Goal: Task Accomplishment & Management: Manage account settings

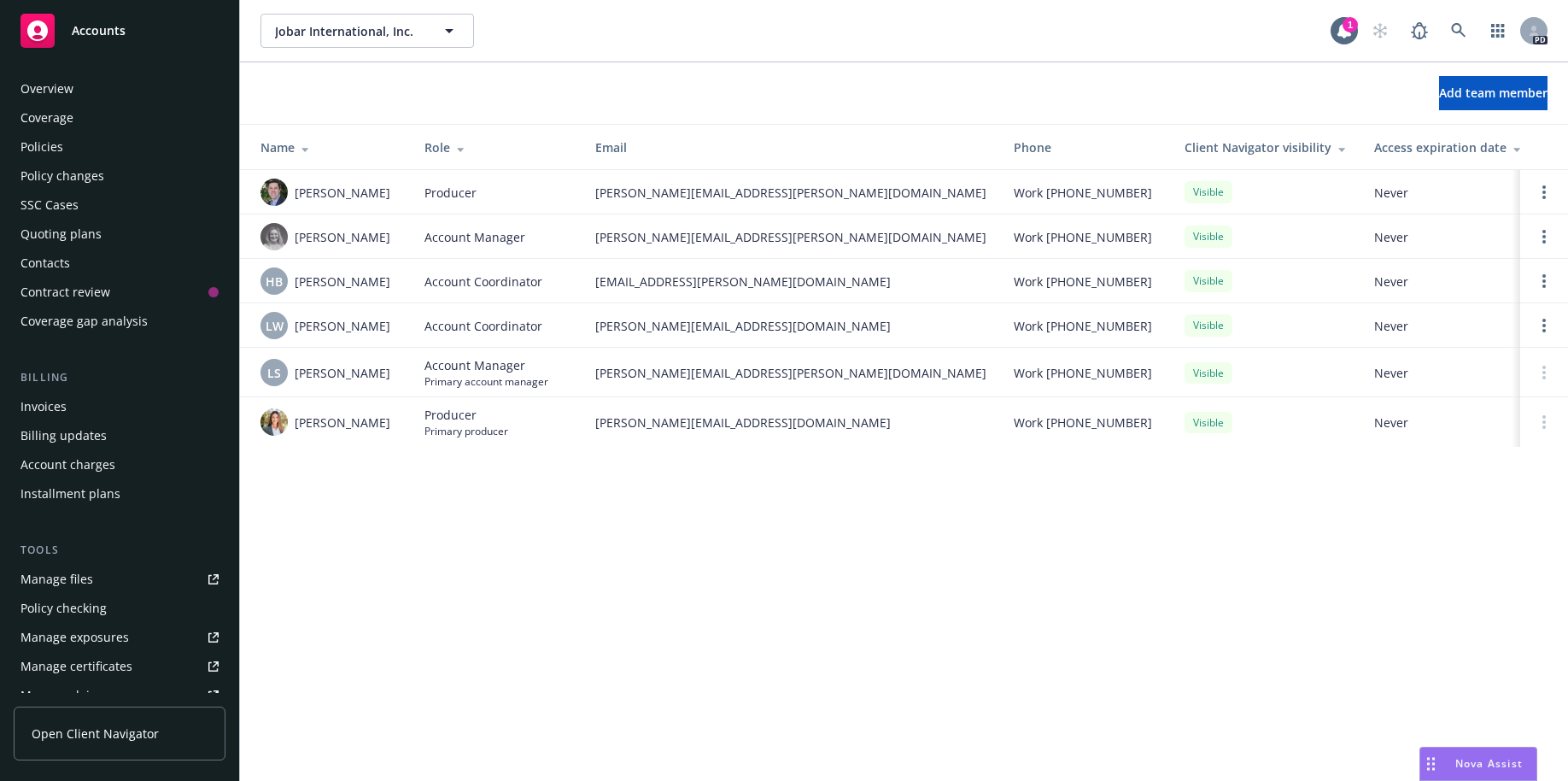
scroll to position [361, 0]
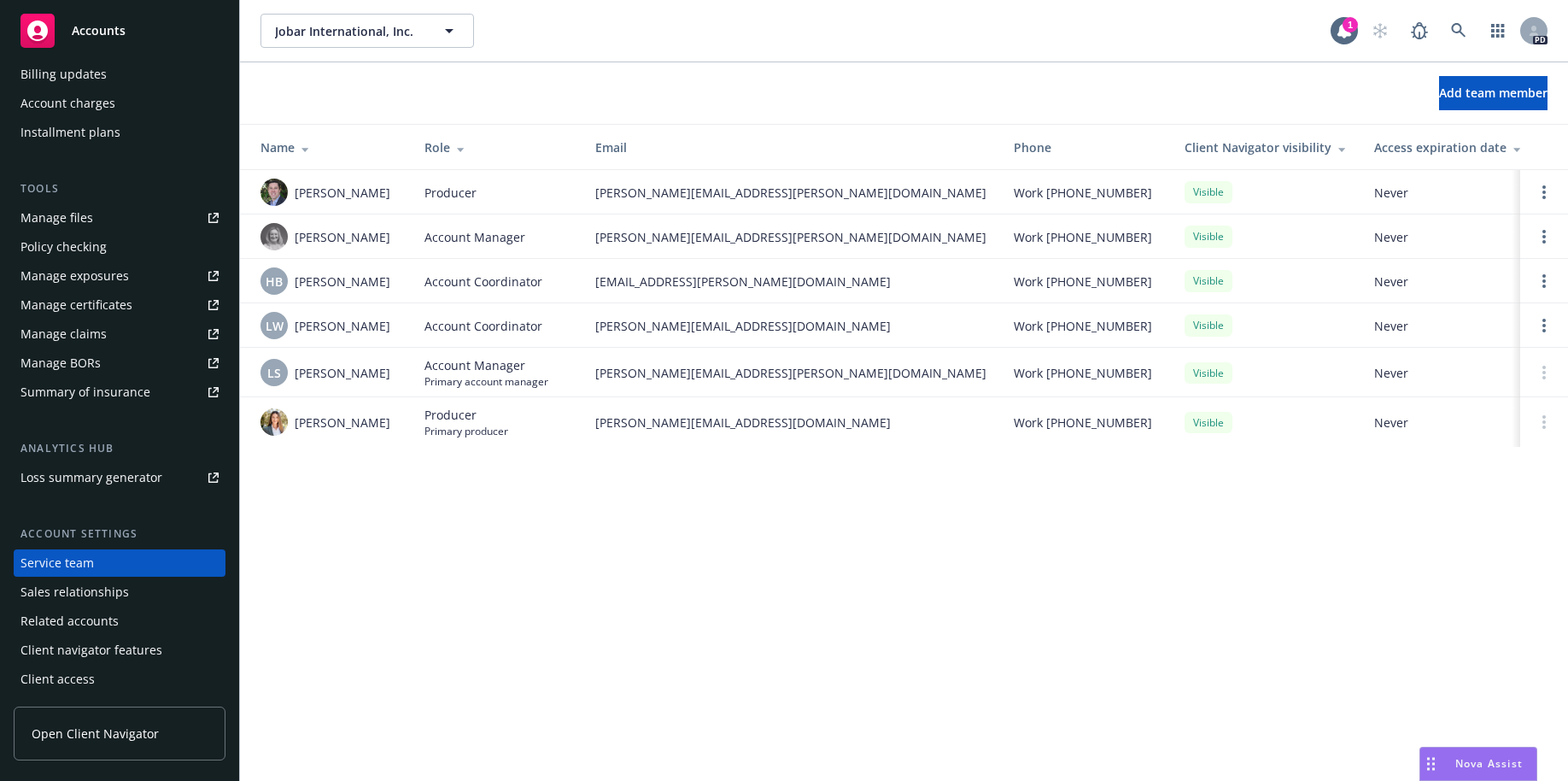
click at [70, 221] on div "Manage files" at bounding box center [57, 218] width 72 height 27
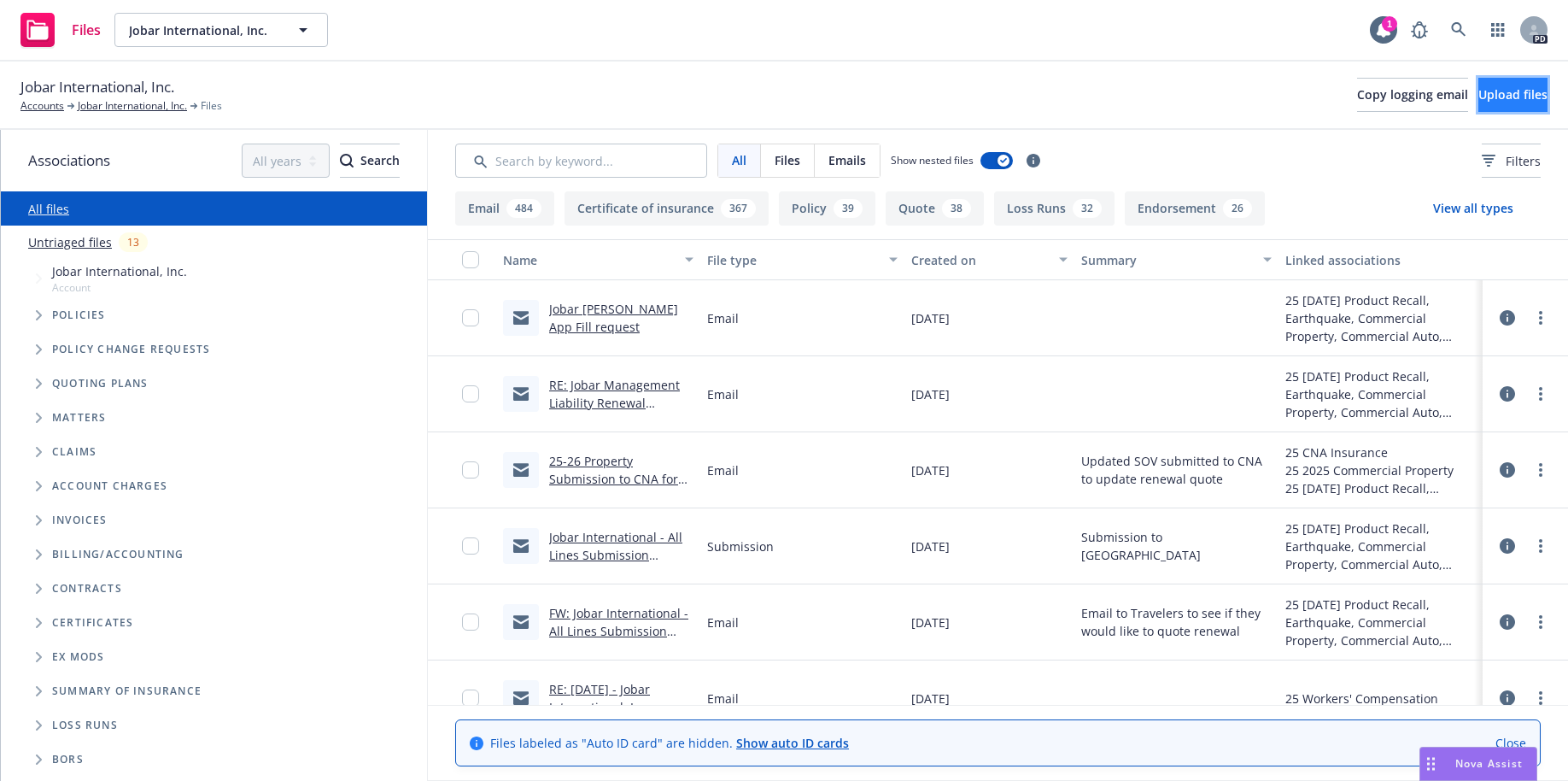
click at [1479, 98] on span "Upload files" at bounding box center [1513, 95] width 70 height 16
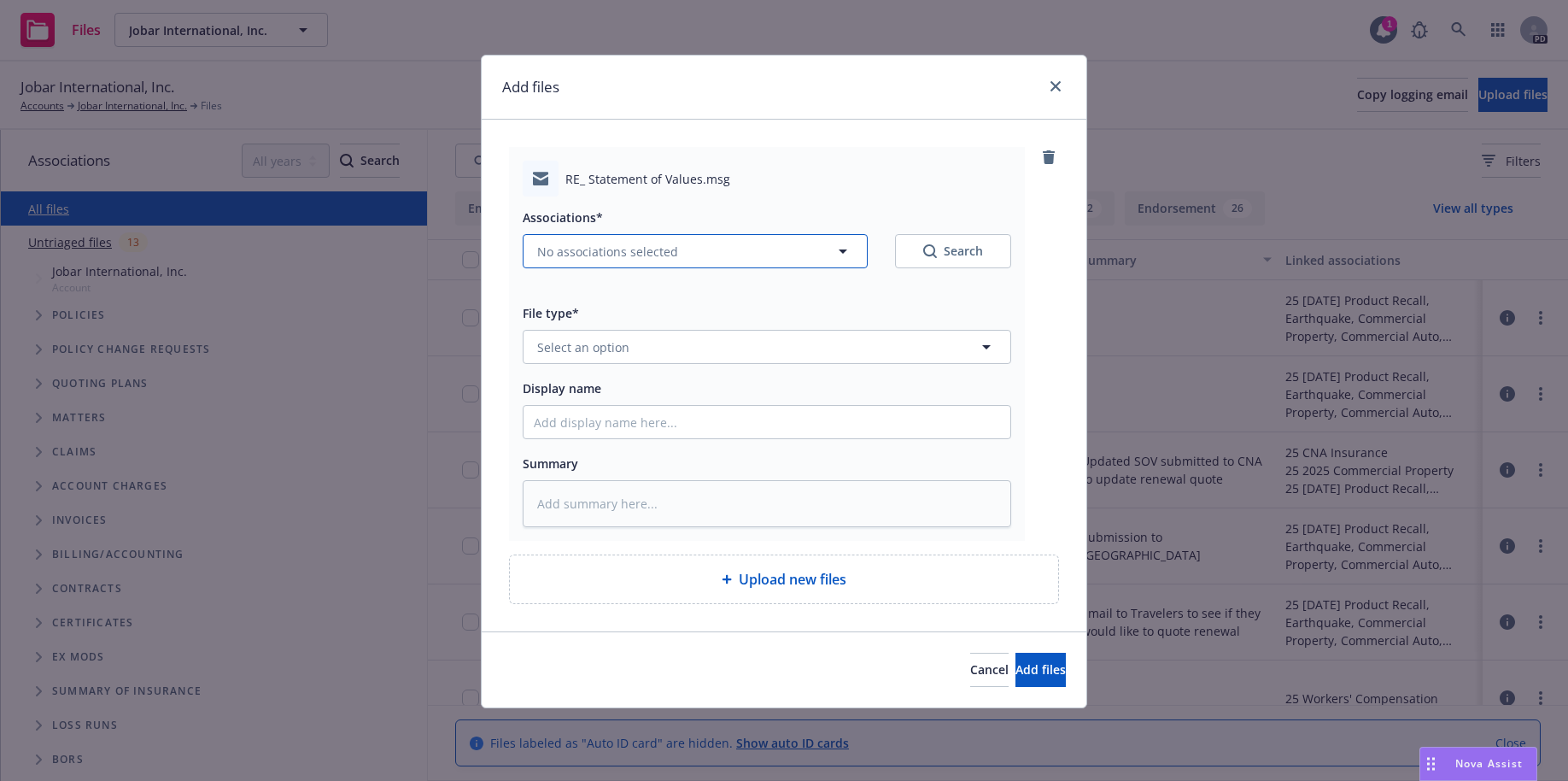
click at [838, 249] on icon "button" at bounding box center [842, 251] width 21 height 21
type textarea "x"
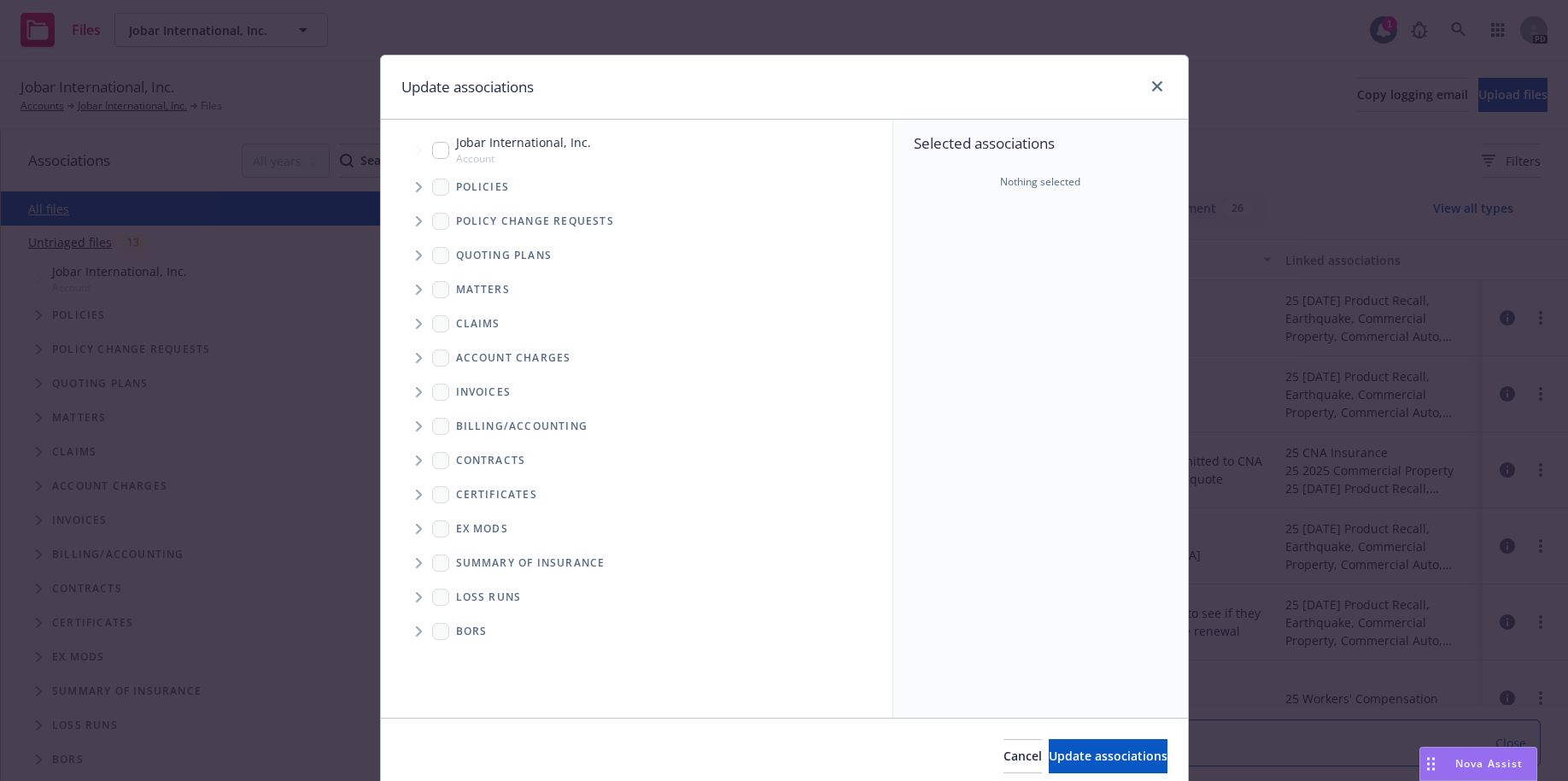
click at [416, 256] on icon "Tree Example" at bounding box center [420, 255] width 7 height 10
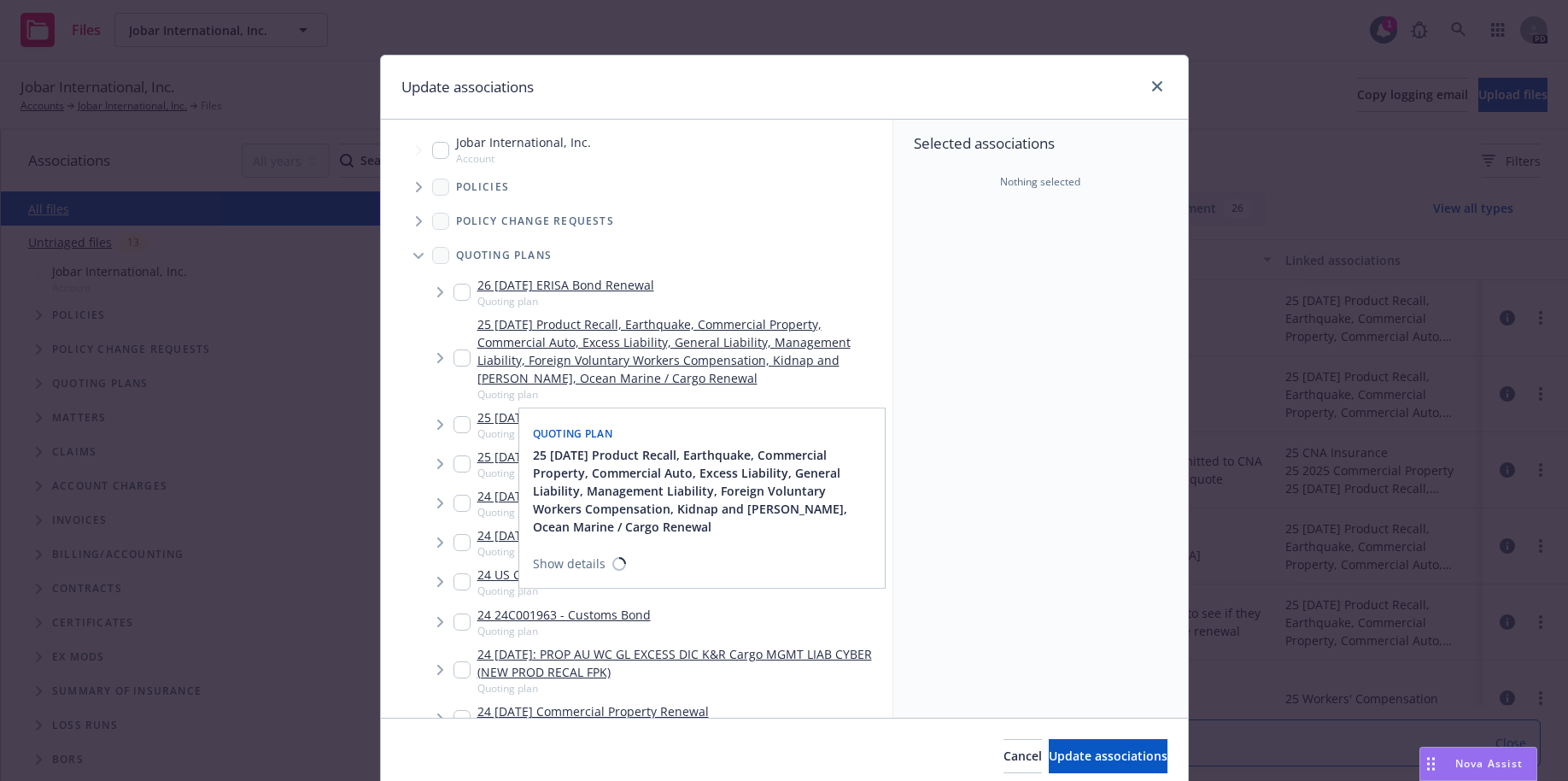
click at [453, 358] on input "Tree Example" at bounding box center [461, 358] width 17 height 17
checkbox input "true"
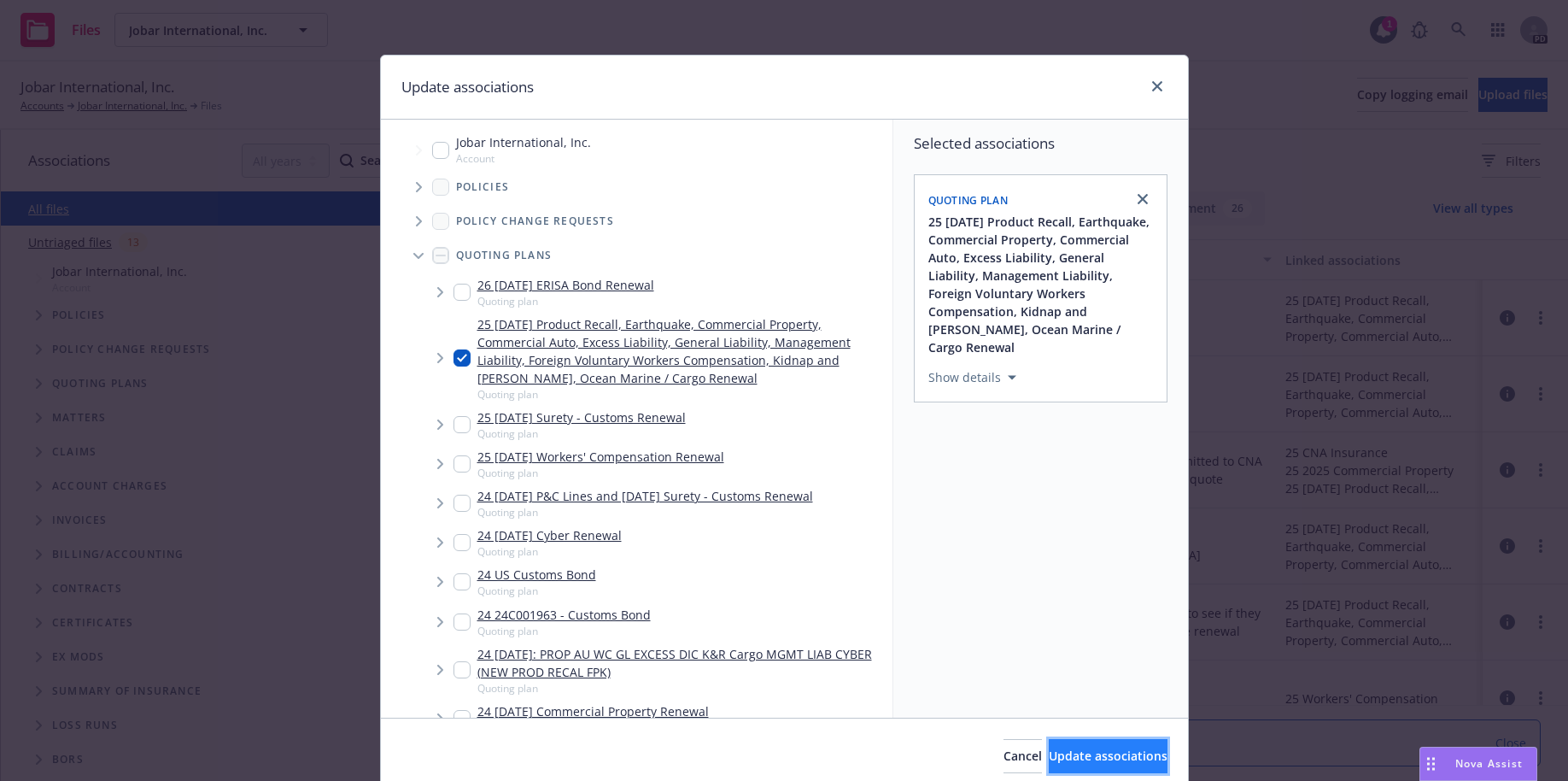
click at [1052, 759] on span "Update associations" at bounding box center [1109, 756] width 119 height 16
type textarea "x"
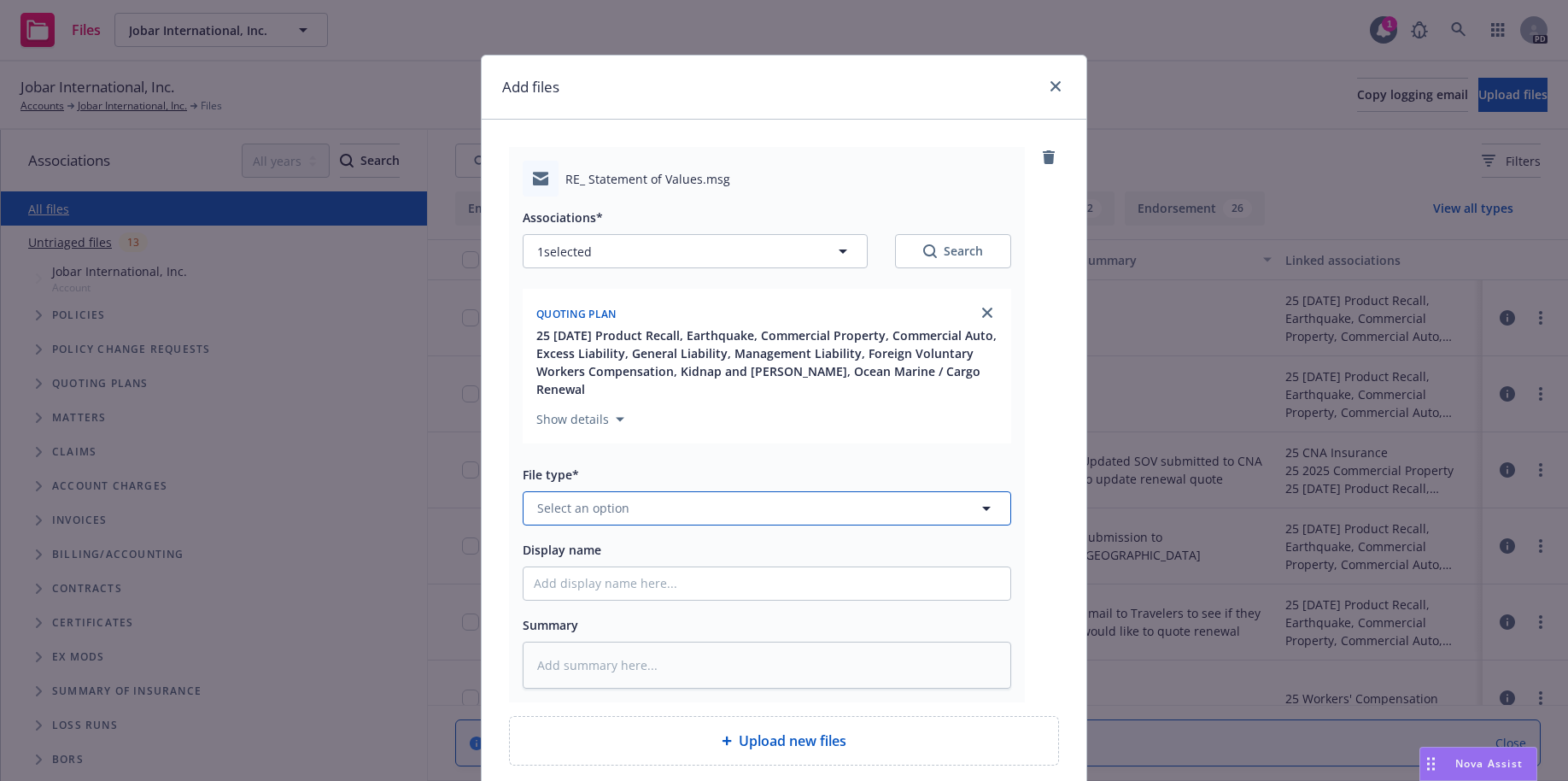
click at [623, 494] on button "Select an option" at bounding box center [766, 508] width 488 height 34
type input "email"
click at [632, 567] on input "Display name" at bounding box center [766, 583] width 487 height 33
type textarea "x"
type input "2"
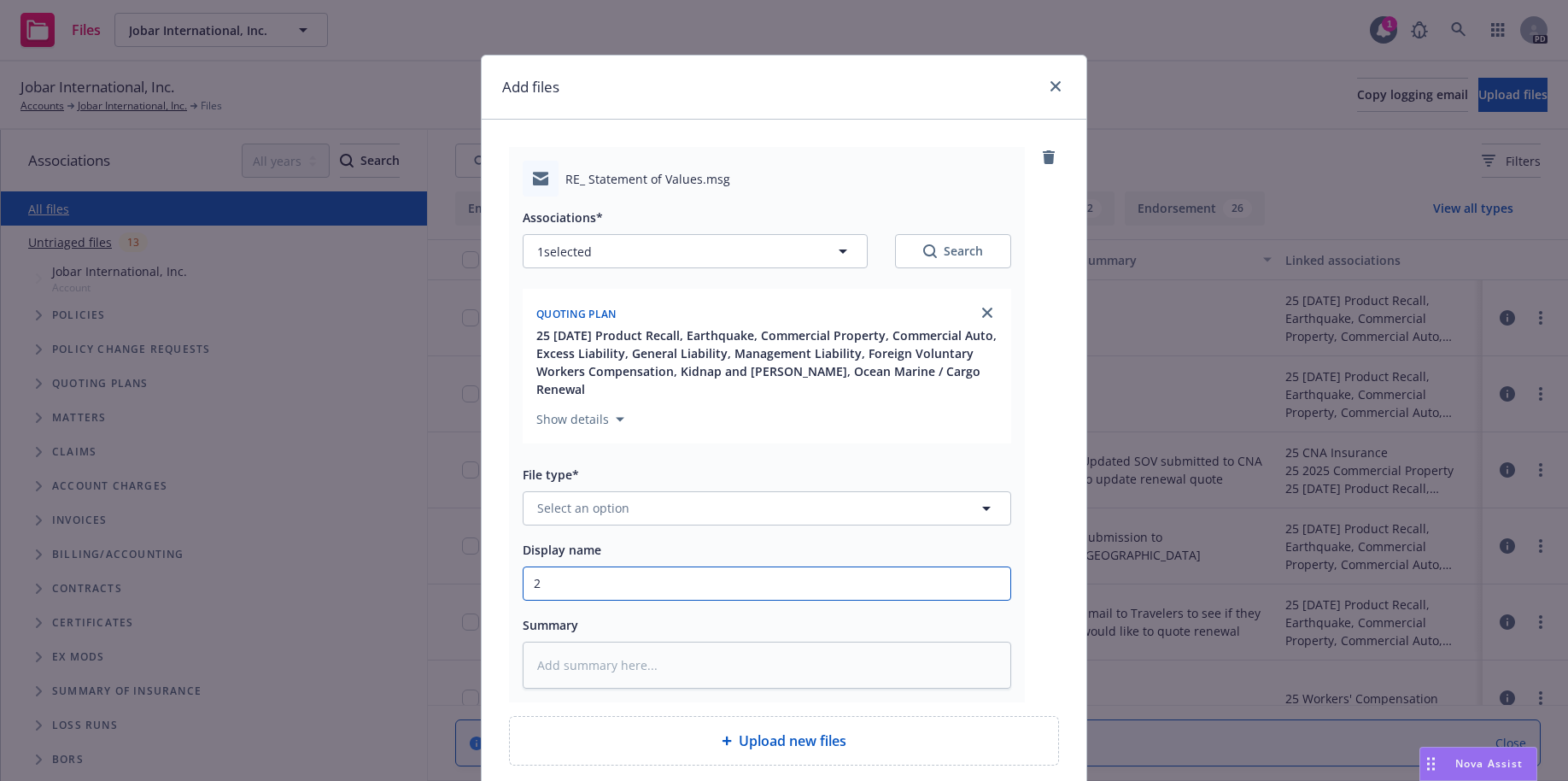
type textarea "x"
type input "25"
type textarea "x"
type input "25-"
type textarea "x"
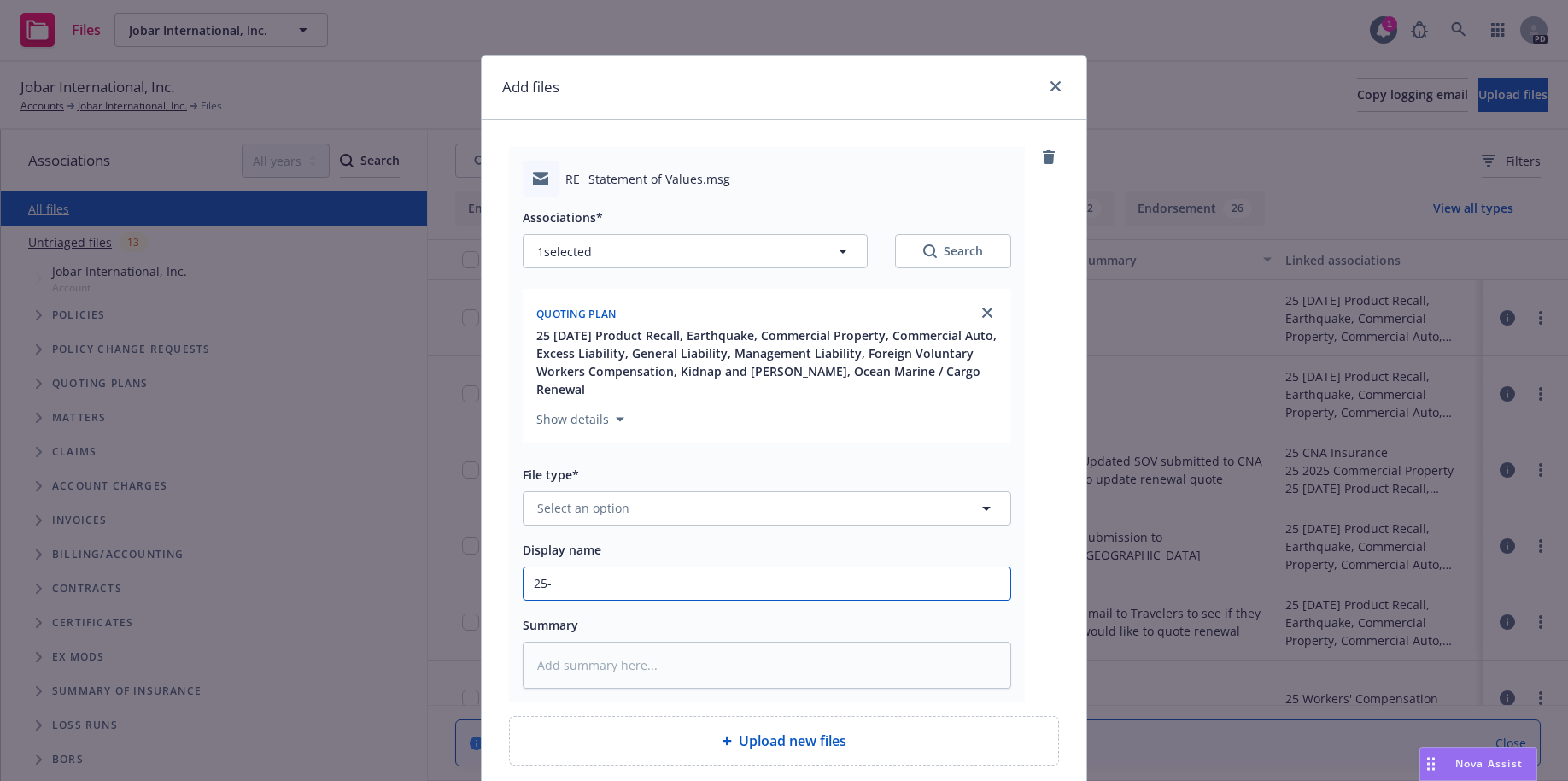
type input "25-2"
type textarea "x"
type input "25-26"
type textarea "x"
type input "25-26"
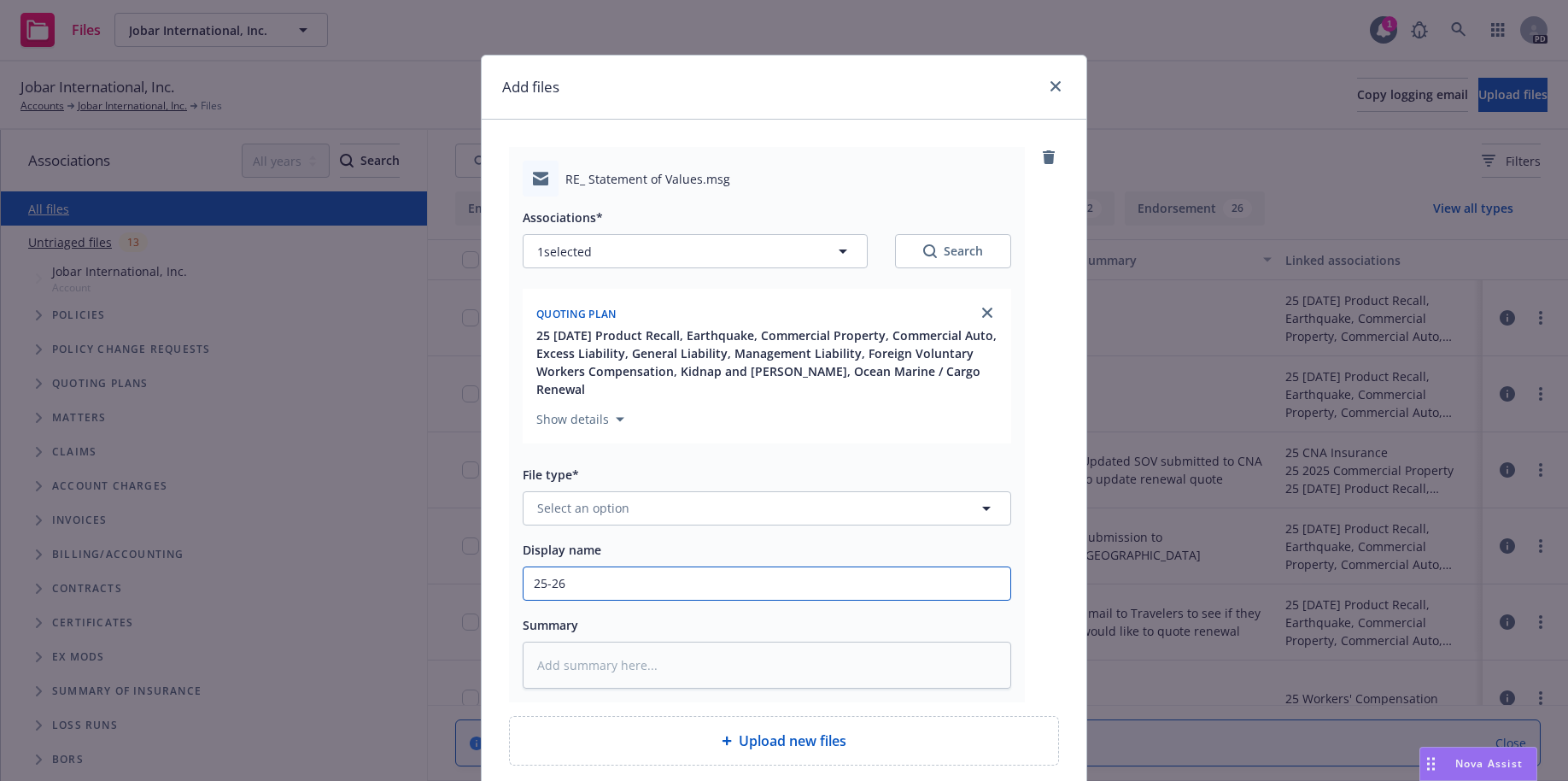
type textarea "x"
type input "25-26 C"
type textarea "x"
type input "25-26 Co"
type textarea "x"
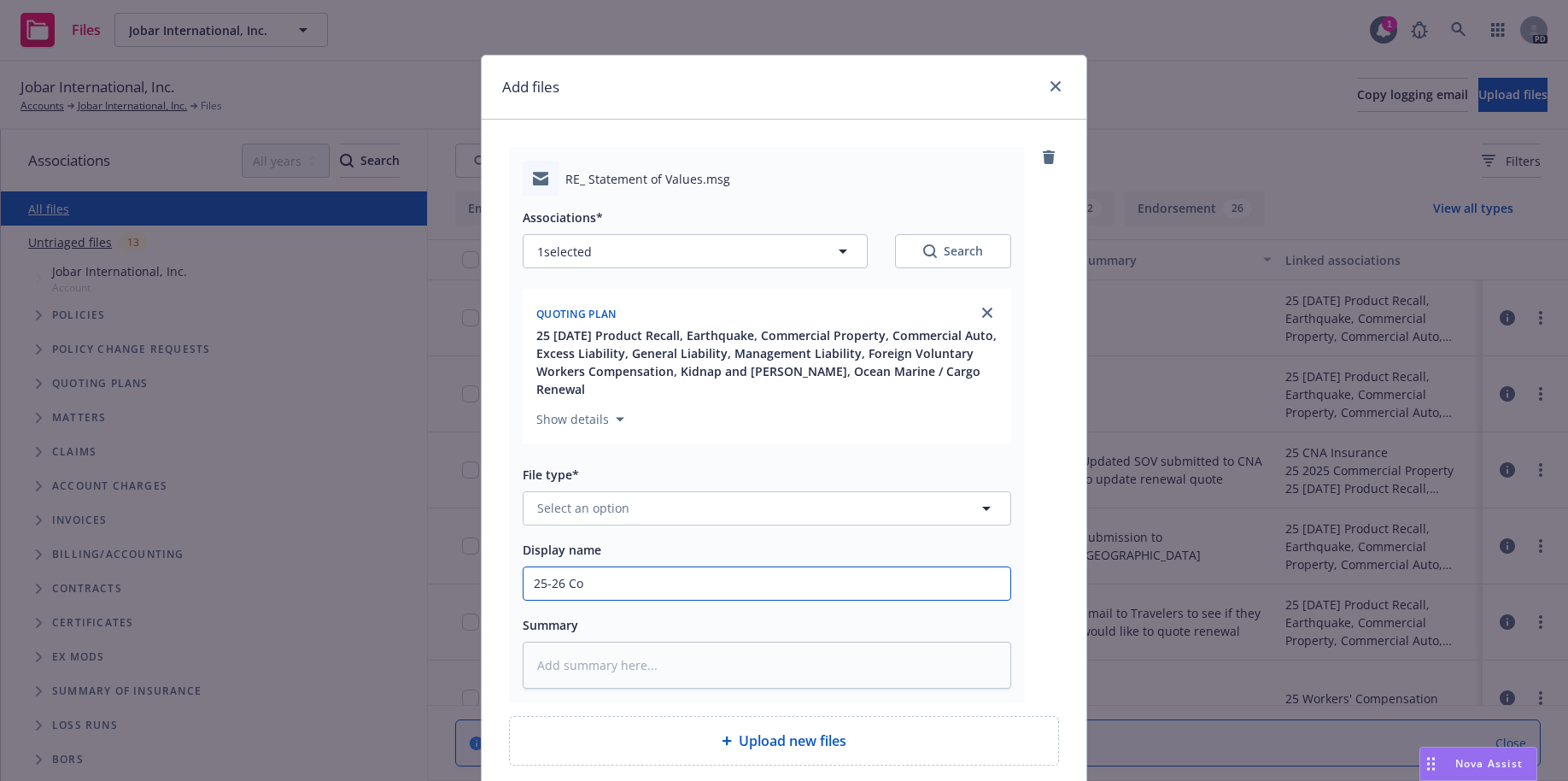
type input "25-26 Com"
type textarea "x"
type input "25-26 Comp"
type textarea "x"
type input "25-26 Compl"
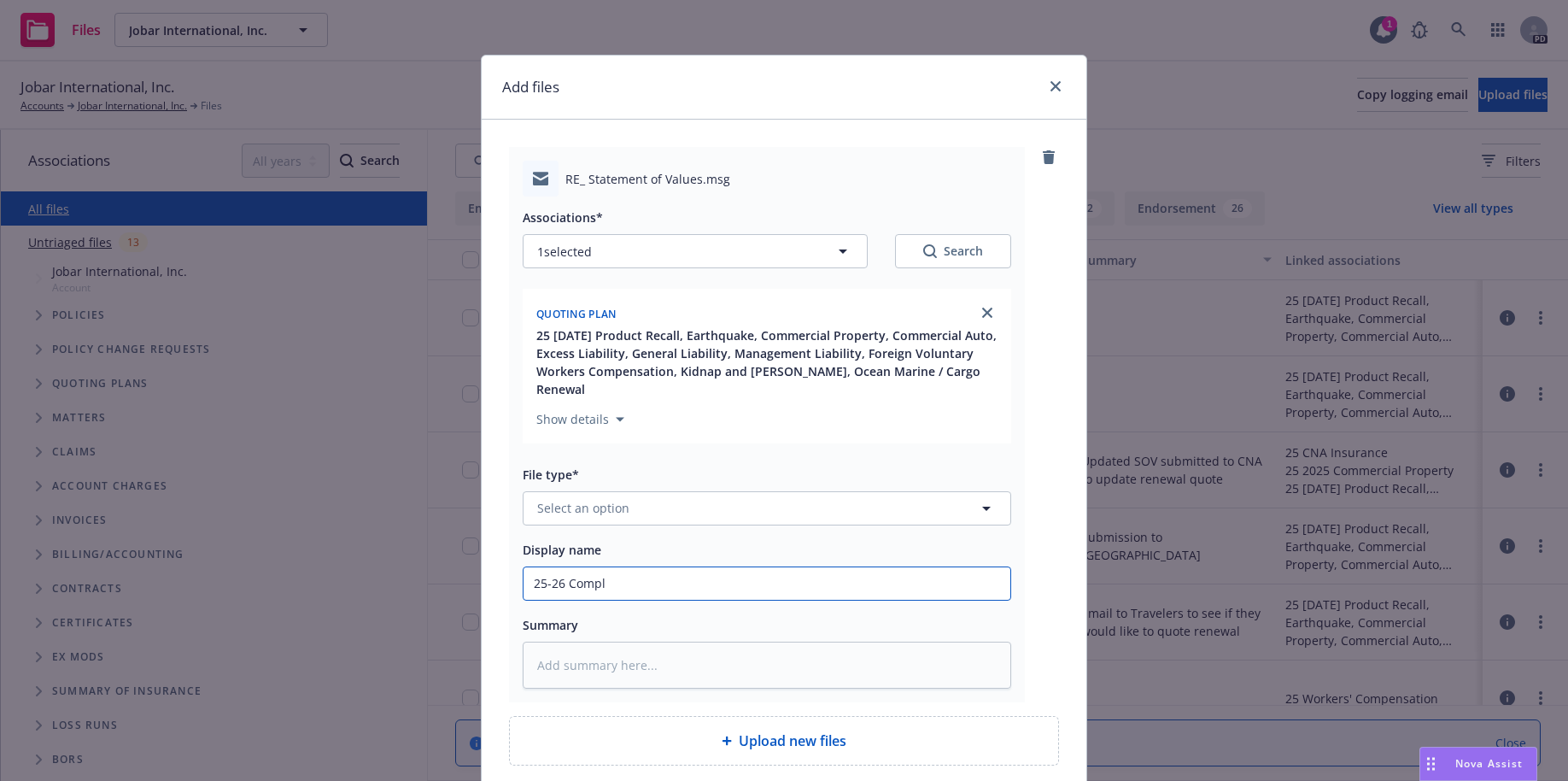
type textarea "x"
type input "25-26 Comple"
type textarea "x"
type input "25-26 Complet"
type textarea "x"
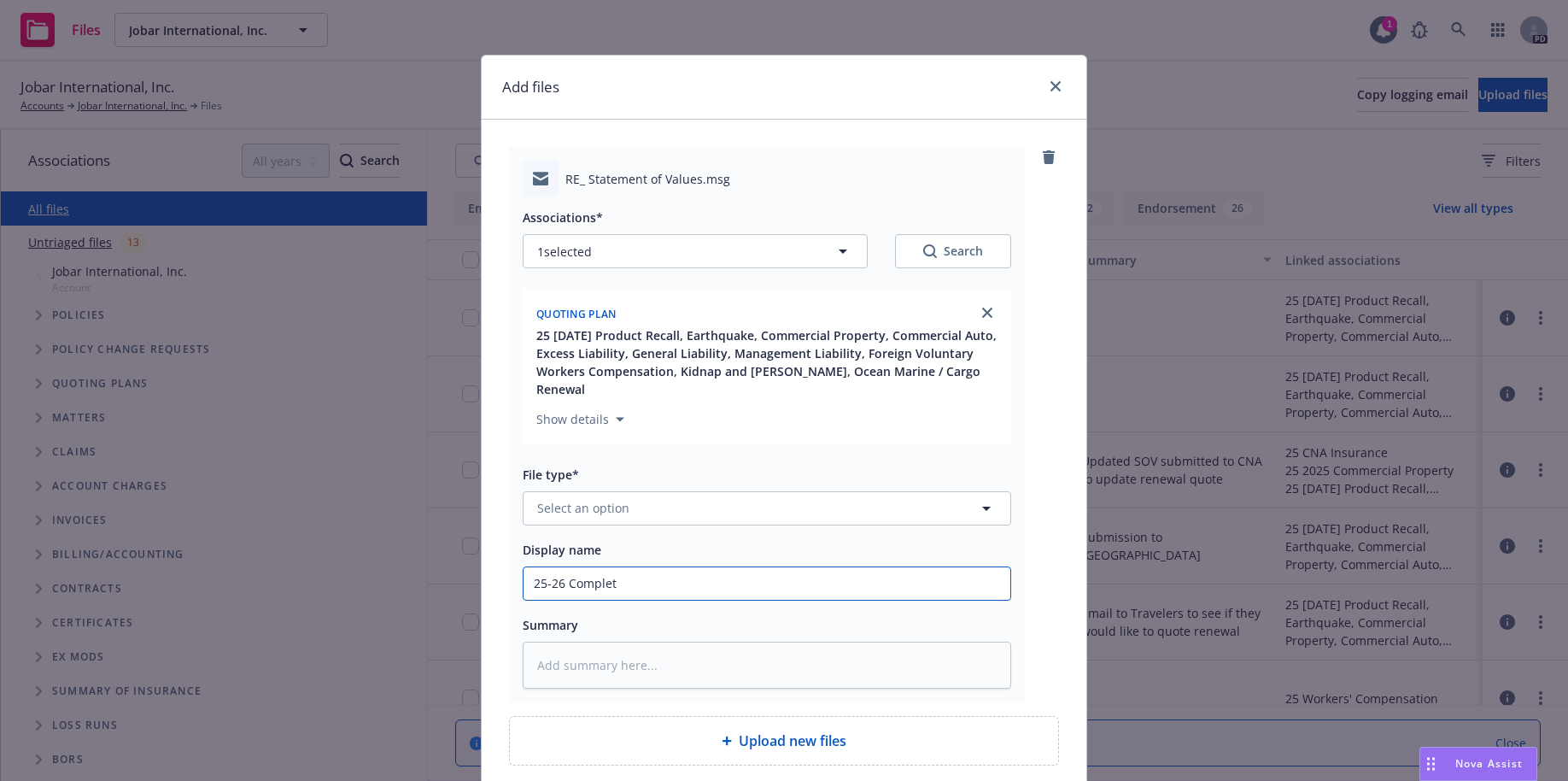
type input "25-26 Complete"
type textarea "x"
type input "25-26 Completed"
type textarea "x"
type input "25-26 Completed"
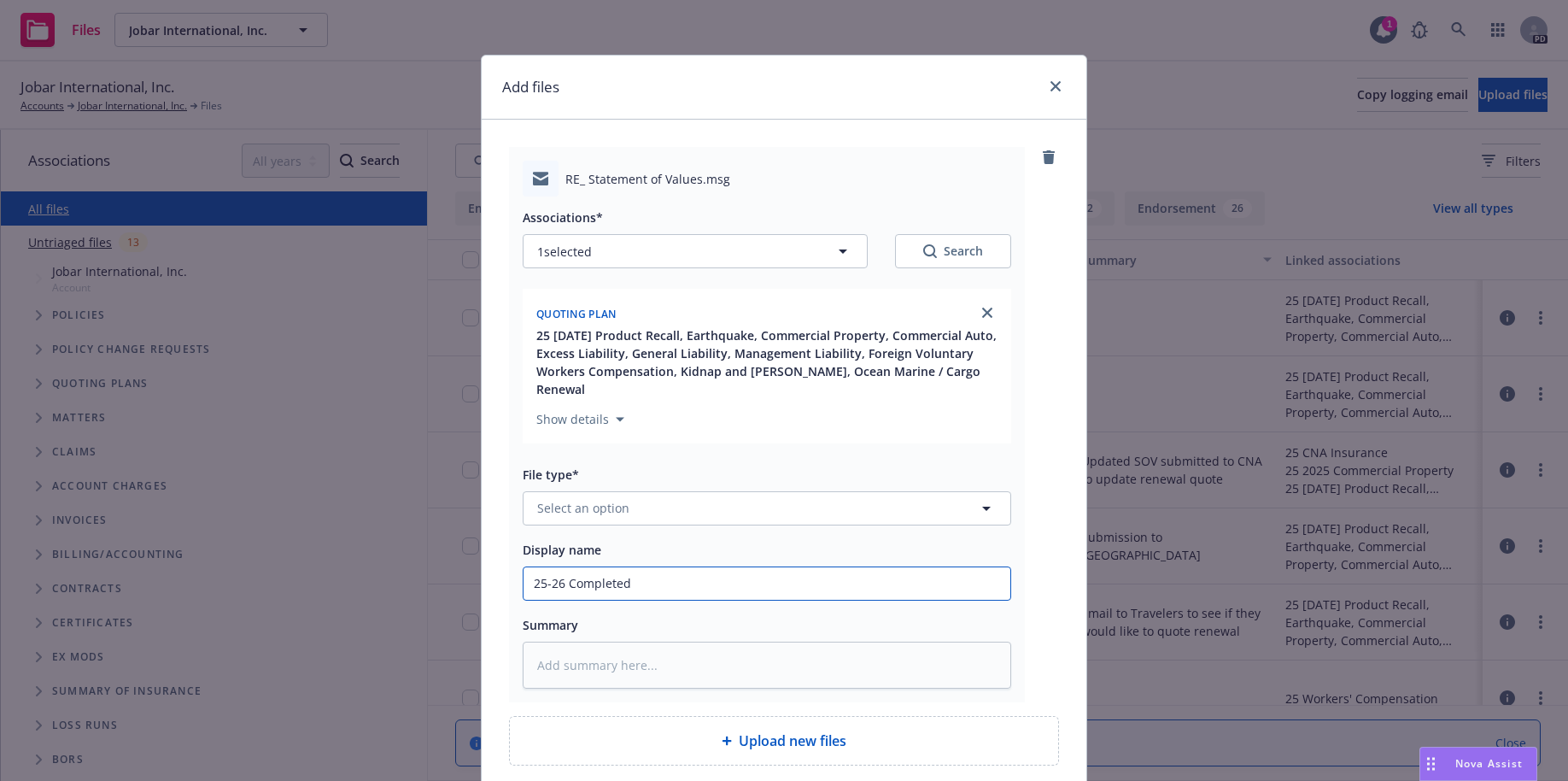
type textarea "x"
type input "25-26 Completed B"
type textarea "x"
type input "25-26 Completed Bu"
type textarea "x"
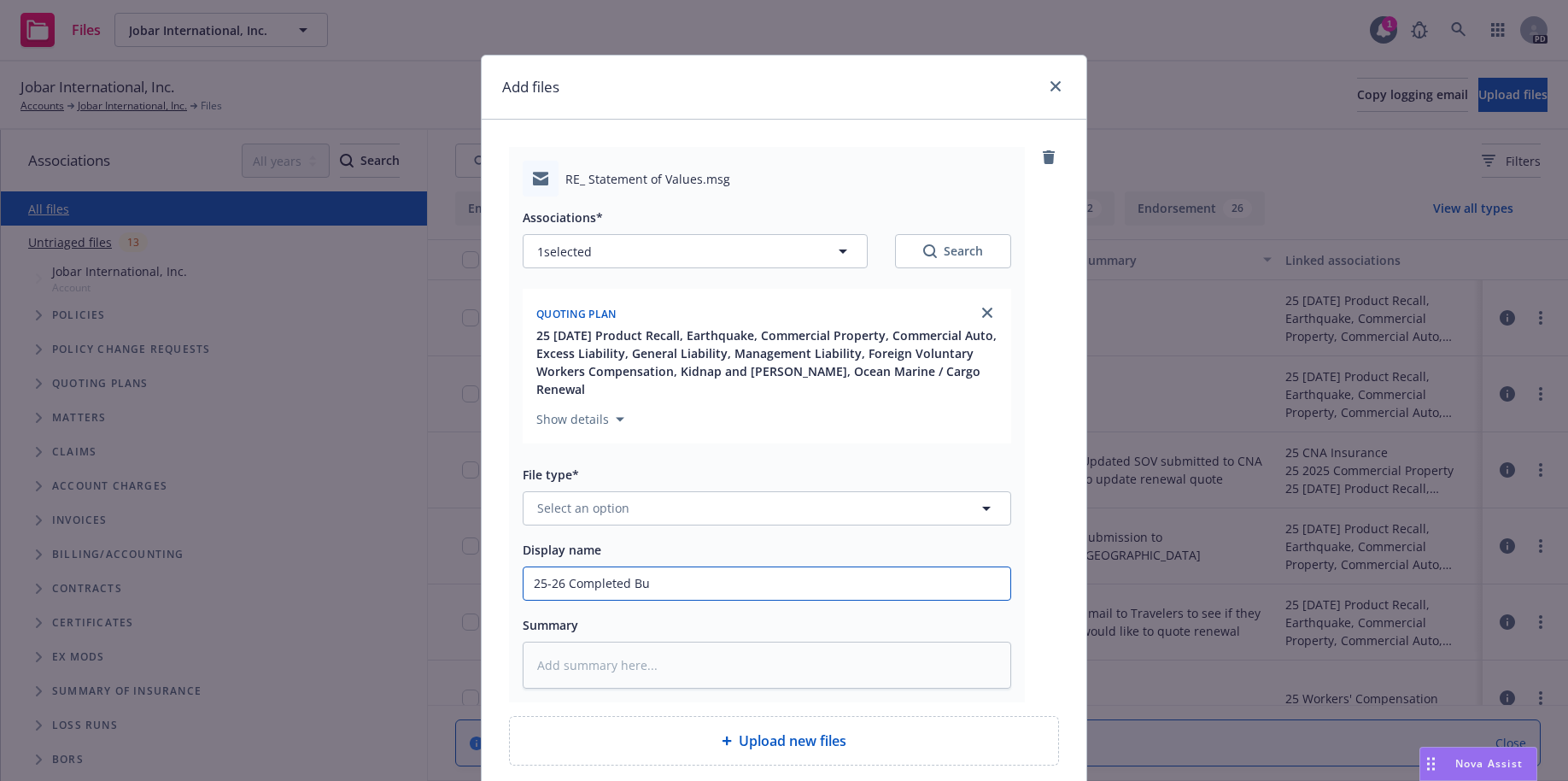
type input "25-26 Completed [PERSON_NAME]"
type textarea "x"
type input "25-26 Completed [PERSON_NAME]"
type textarea "x"
type input "25-26 Completed Buisn"
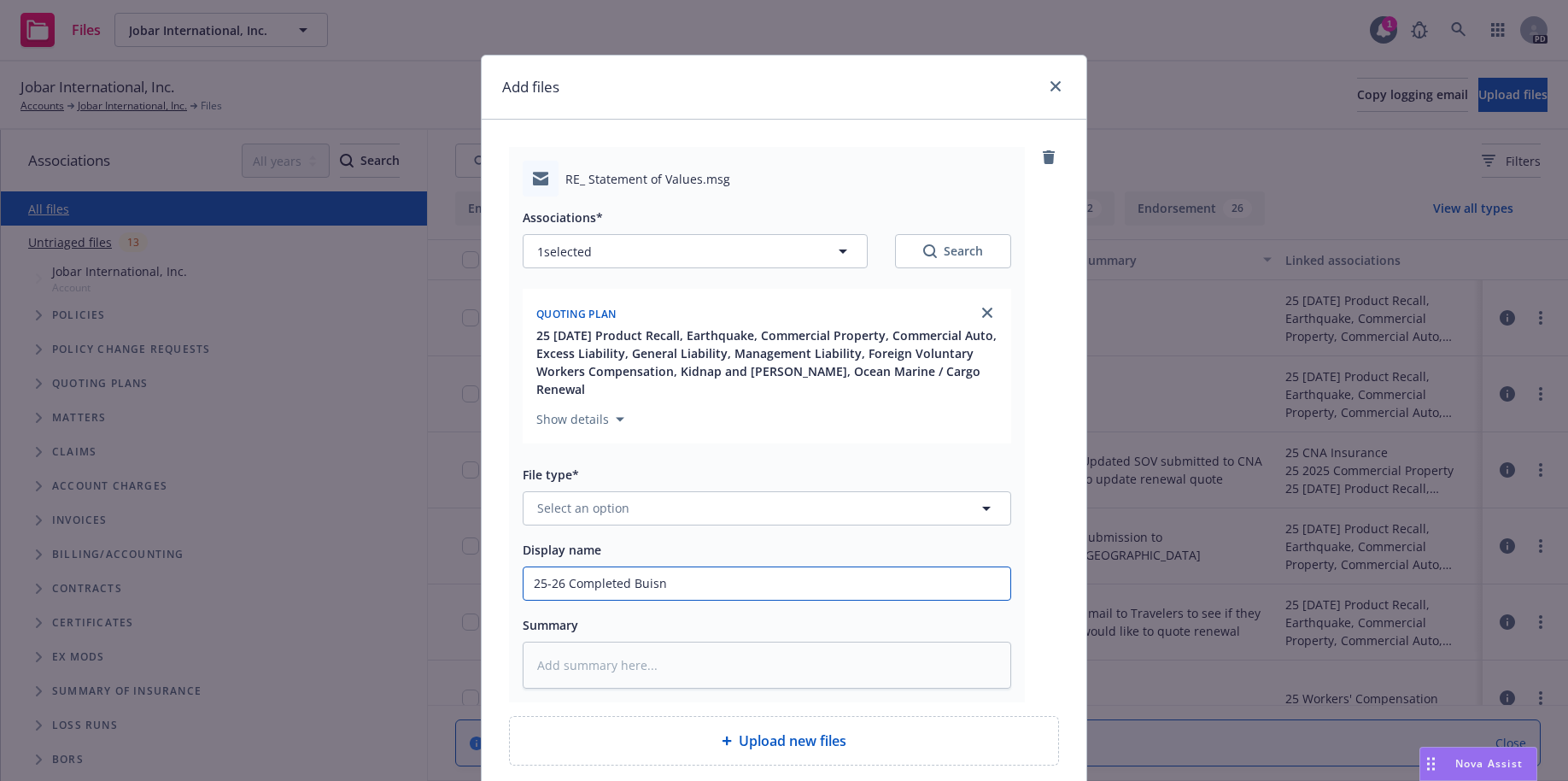
type textarea "x"
type input "25-26 Completed Buisne"
type textarea "x"
type input "25-26 Completed Buisnes"
type textarea "x"
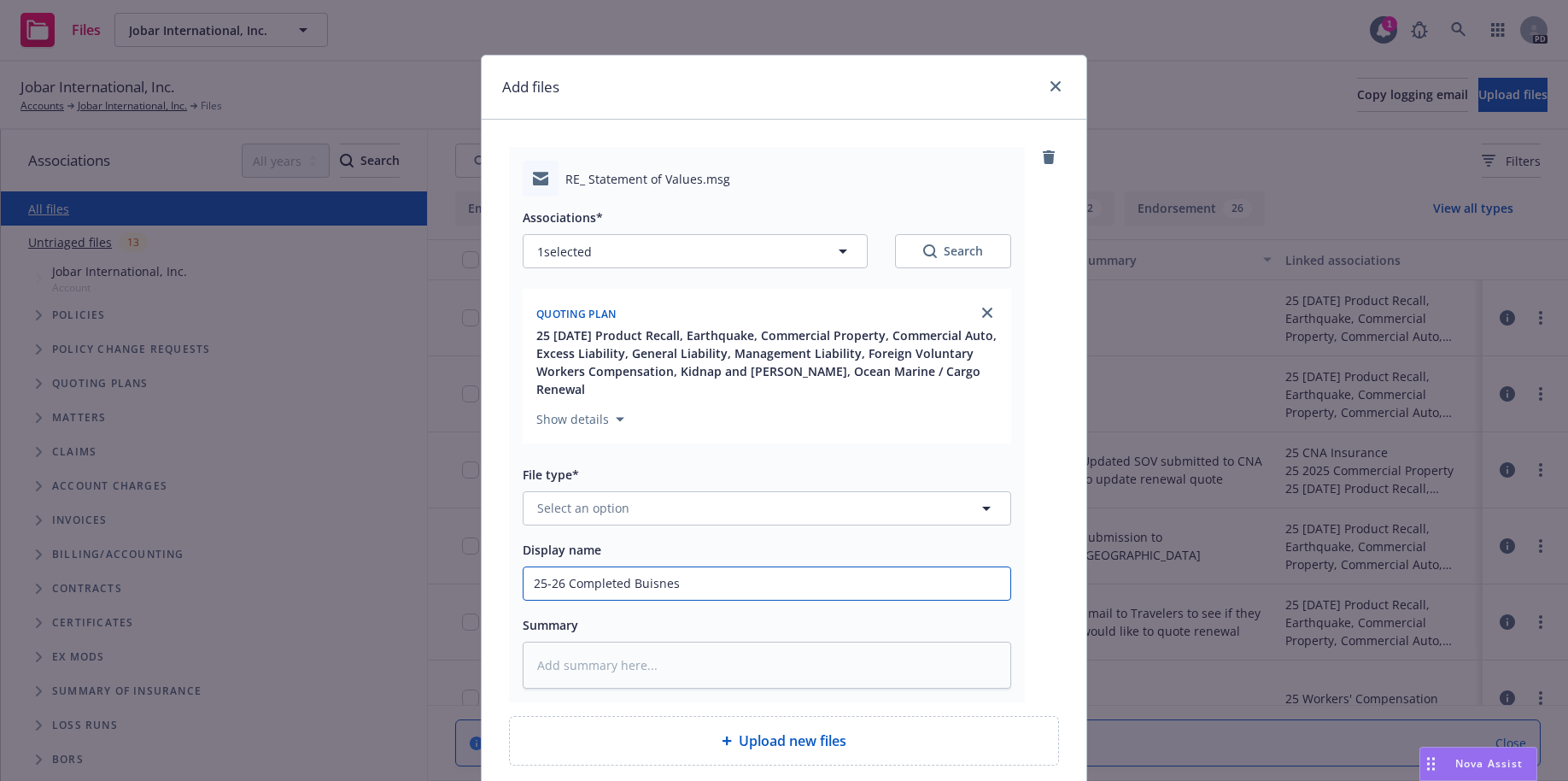
type input "25-26 Completed Buisness"
type textarea "x"
type input "25-26 Completed Buisness"
type textarea "x"
type input "25-26 Completed Buisness"
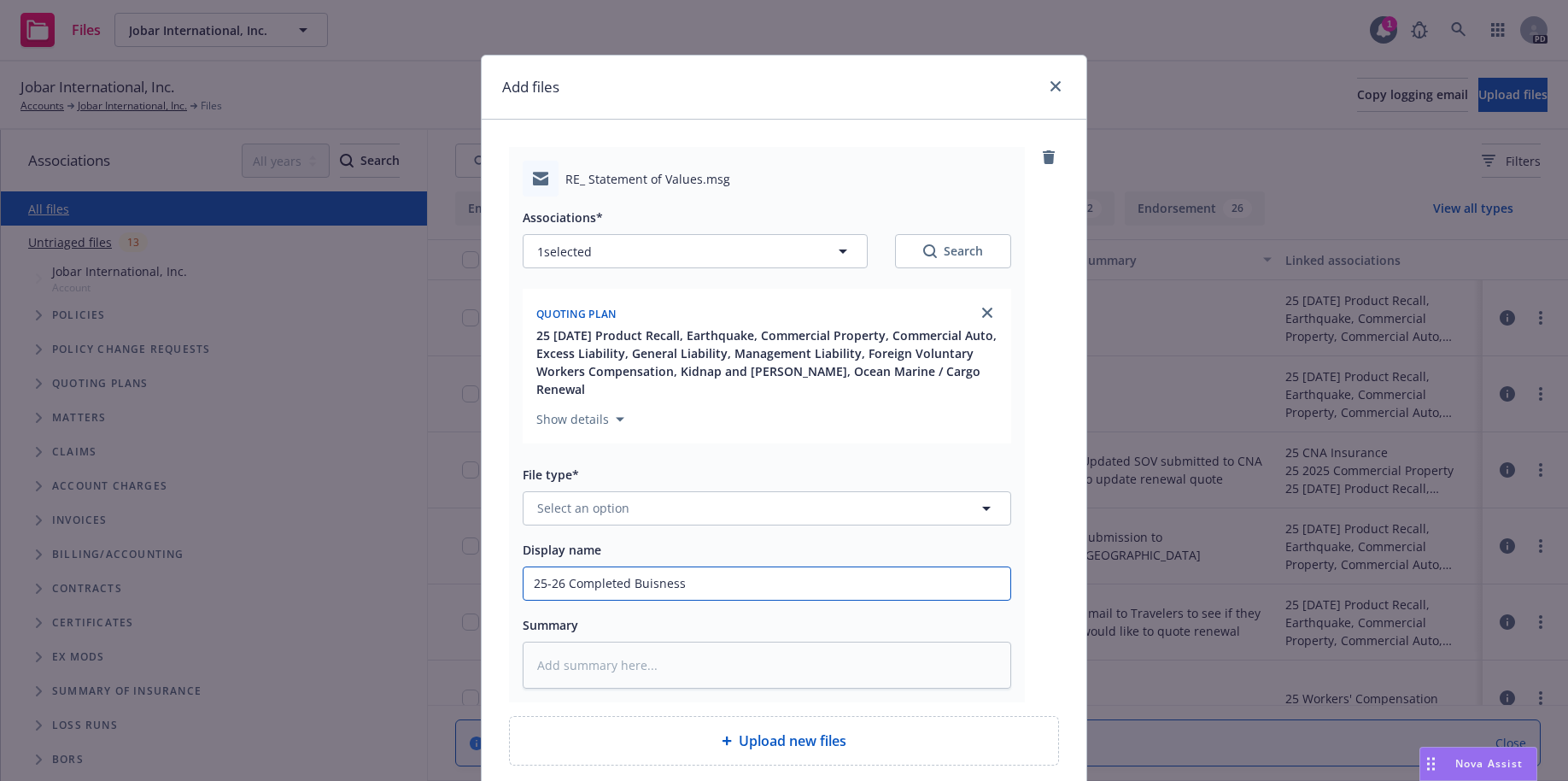
type textarea "x"
type input "25-26 Completed Buisnes"
type textarea "x"
type input "25-26 Completed Buisne"
type textarea "x"
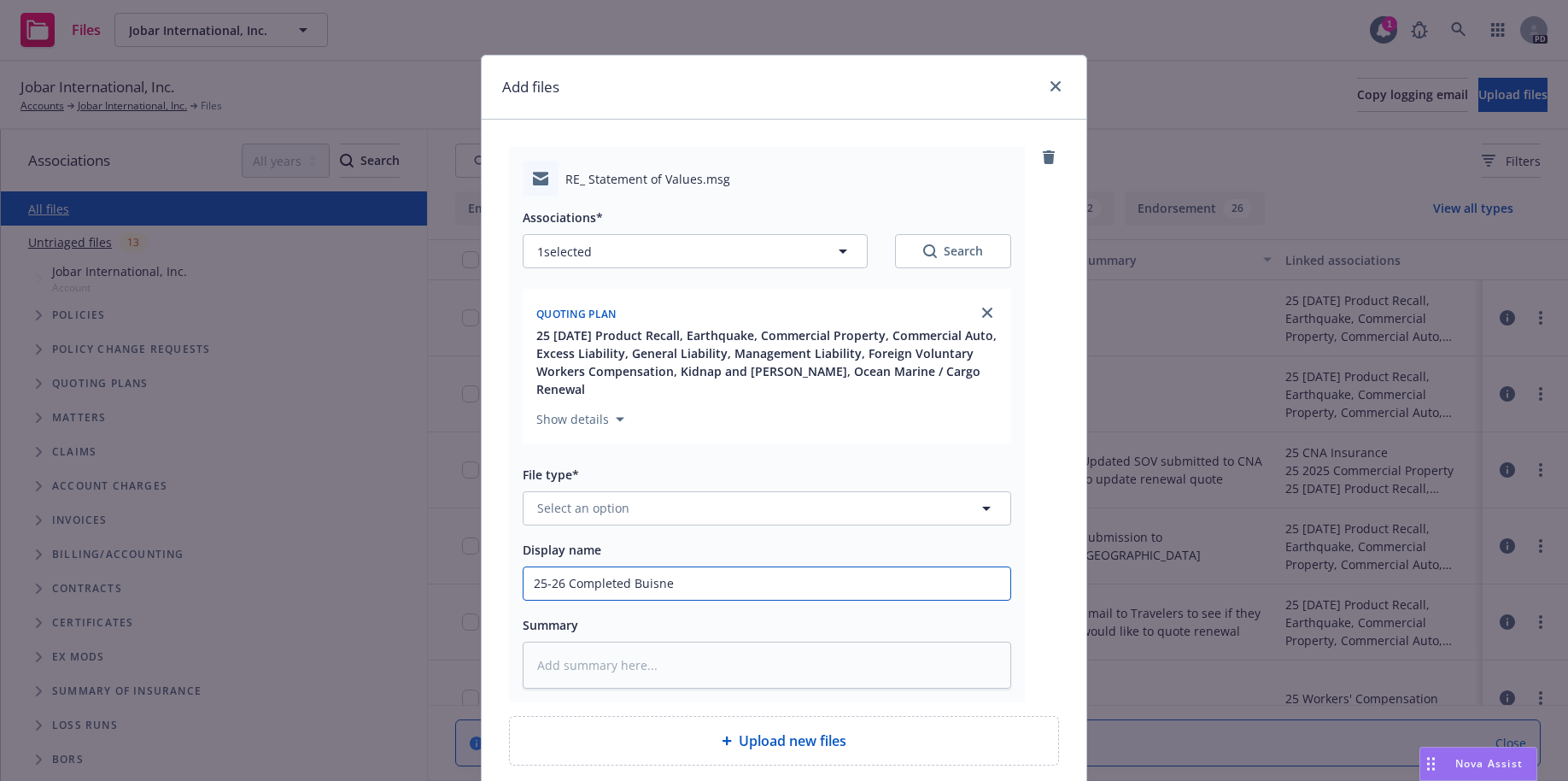
type input "25-26 Completed Buisn"
type textarea "x"
type input "25-26 Completed [PERSON_NAME]"
type textarea "x"
type input "25-26 Completed [PERSON_NAME]"
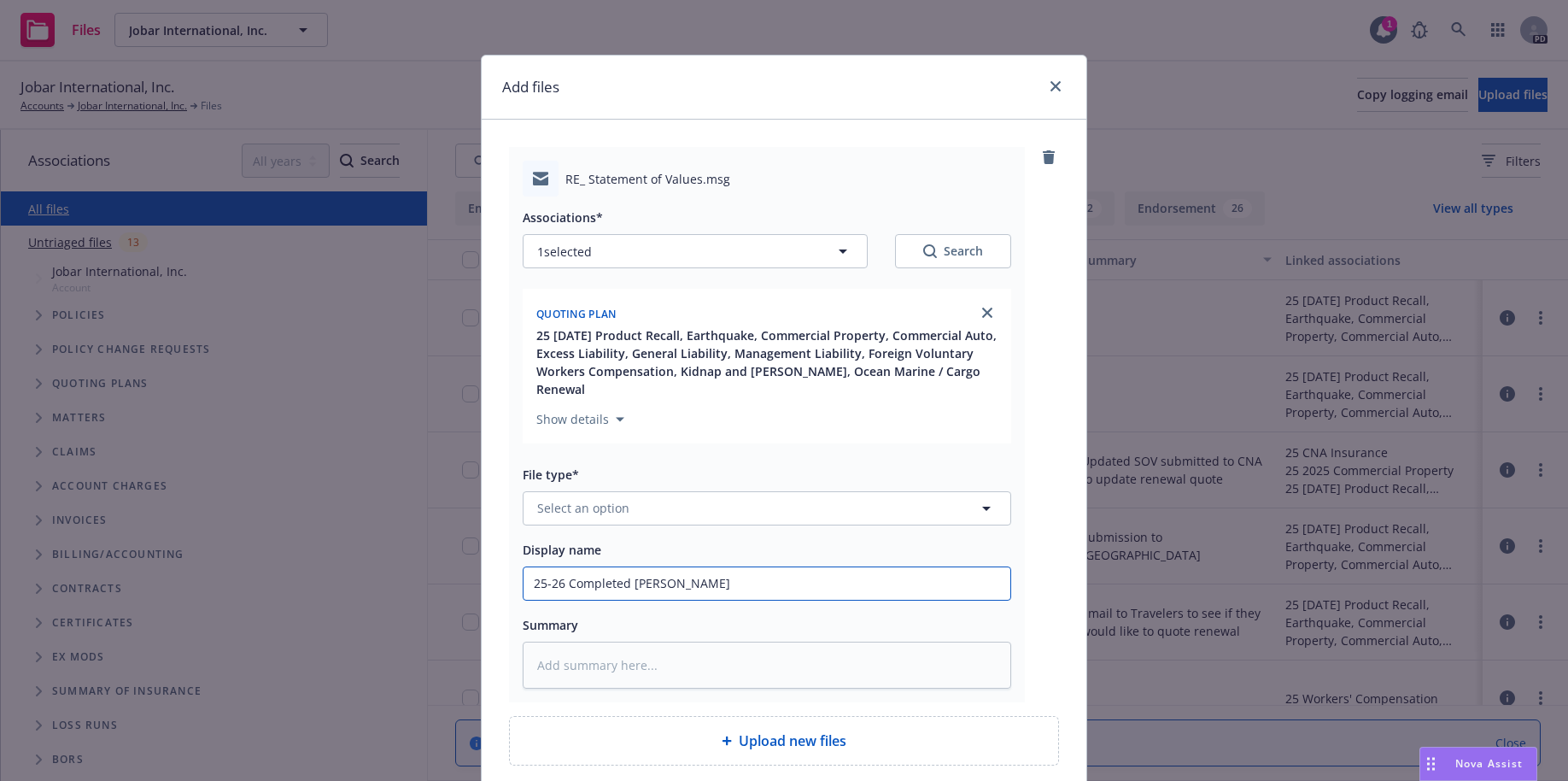
type textarea "x"
type input "25-26 Completed Bu"
type textarea "x"
type input "25-26 Completed Bus"
type textarea "x"
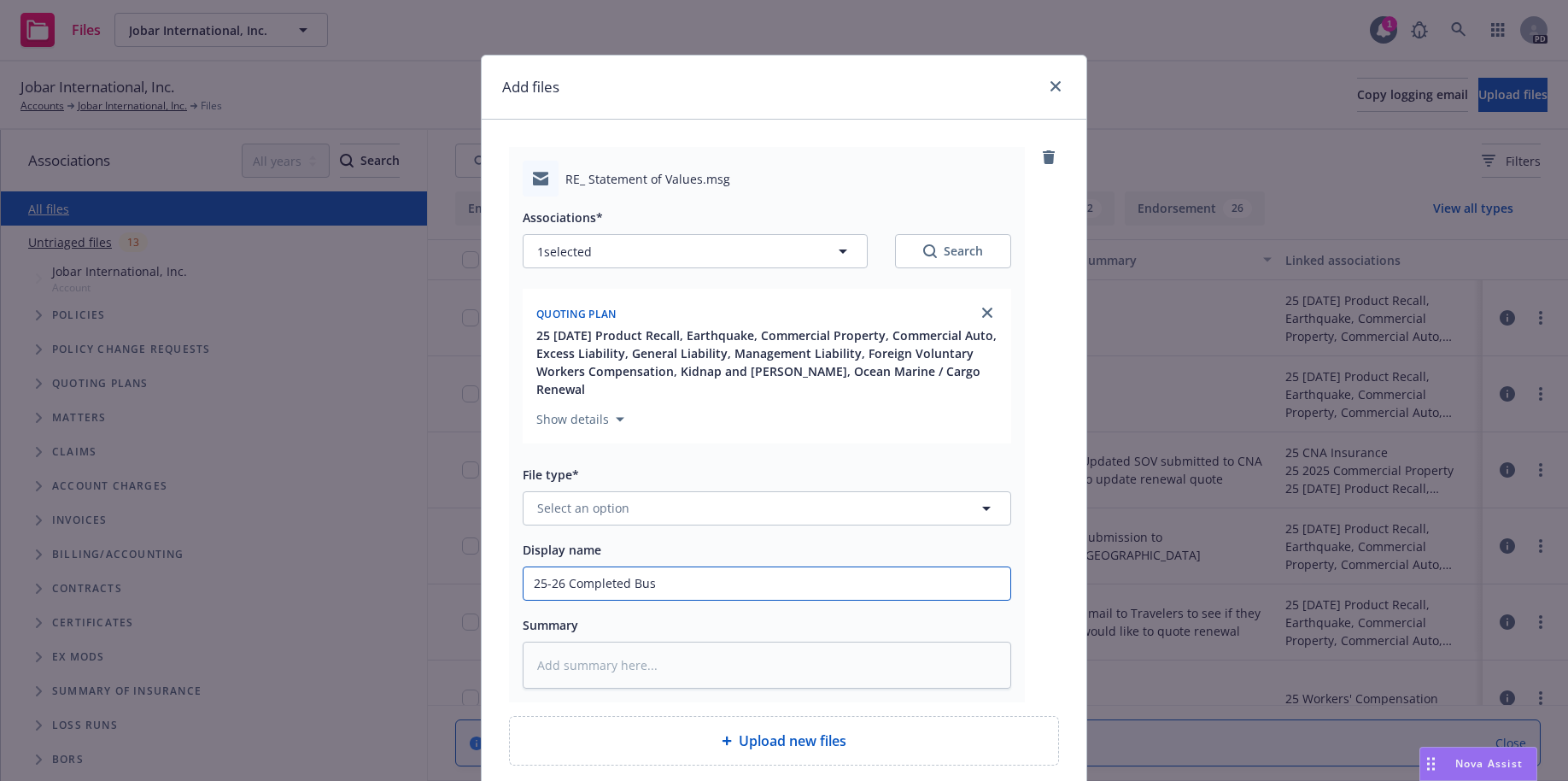
type input "25-26 Completed Busi"
type textarea "x"
type input "25-26 Completed Busin"
type textarea "x"
type input "25-26 Completed Busine"
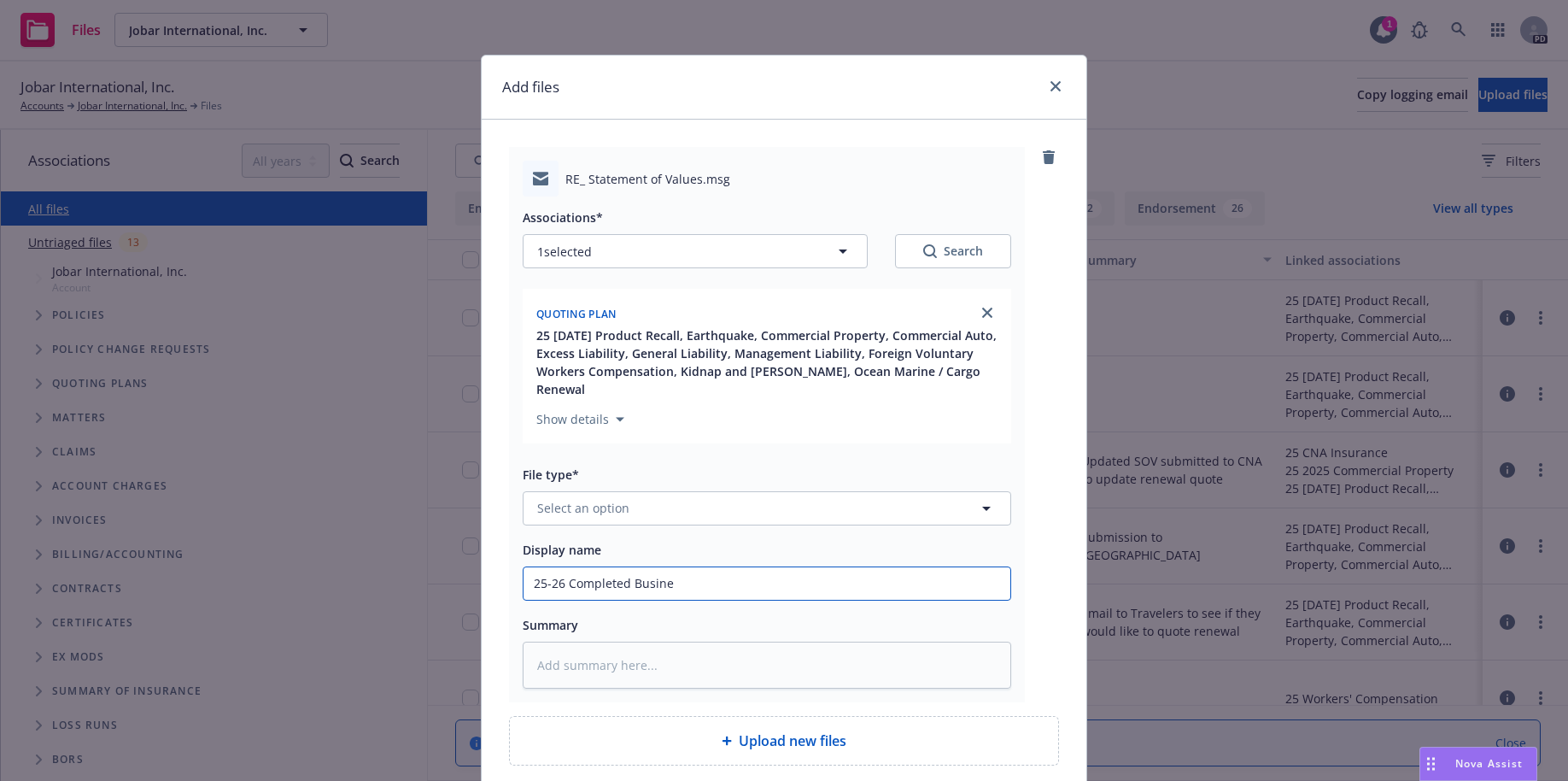
type textarea "x"
type input "25-26 Completed Busines"
type textarea "x"
type input "25-26 Completed Business"
type textarea "x"
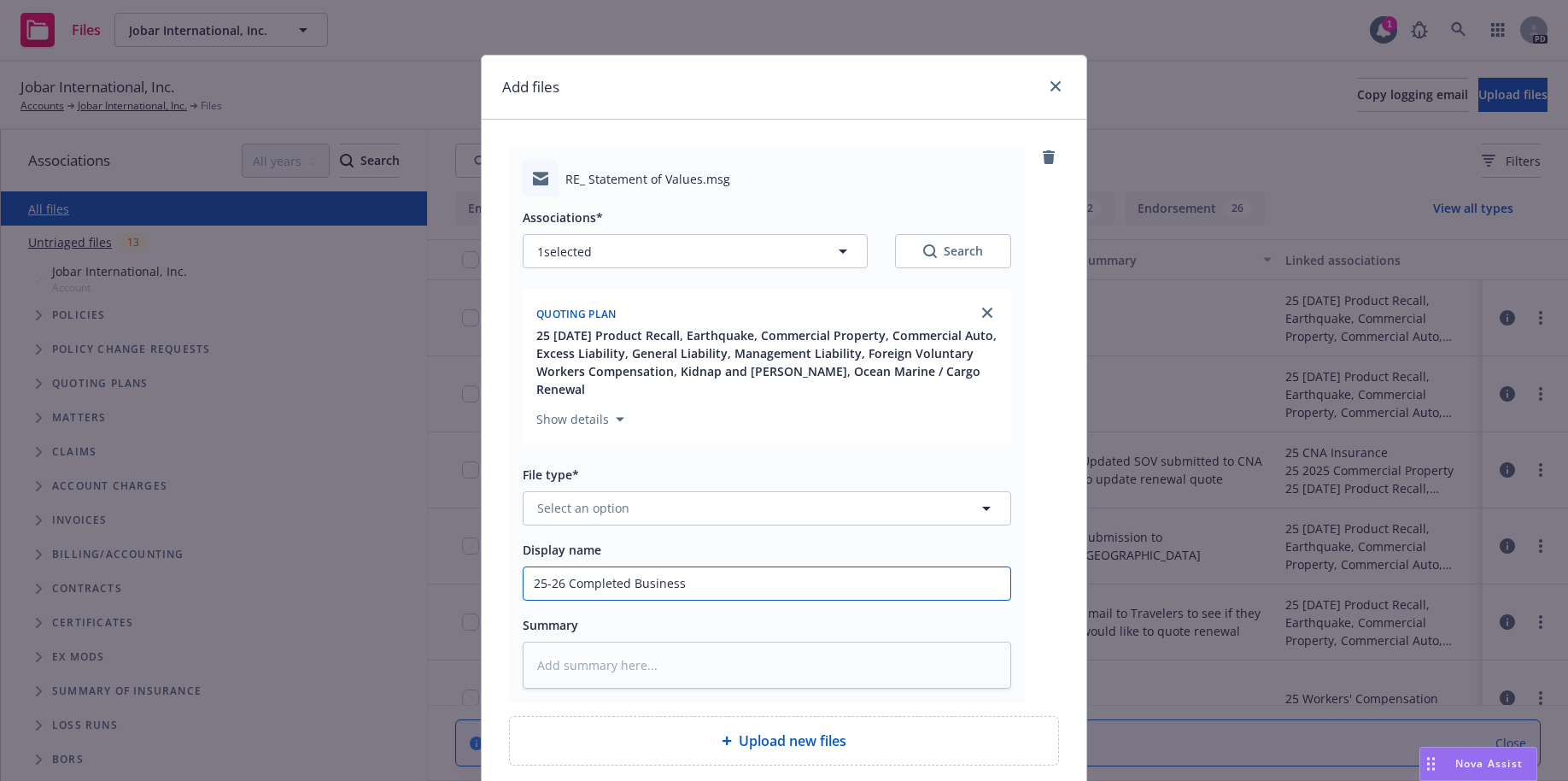
type input "25-26 Completed Business I"
type textarea "x"
type input "25-26 Completed Business In"
type textarea "x"
type input "25-26 Completed Business Inc"
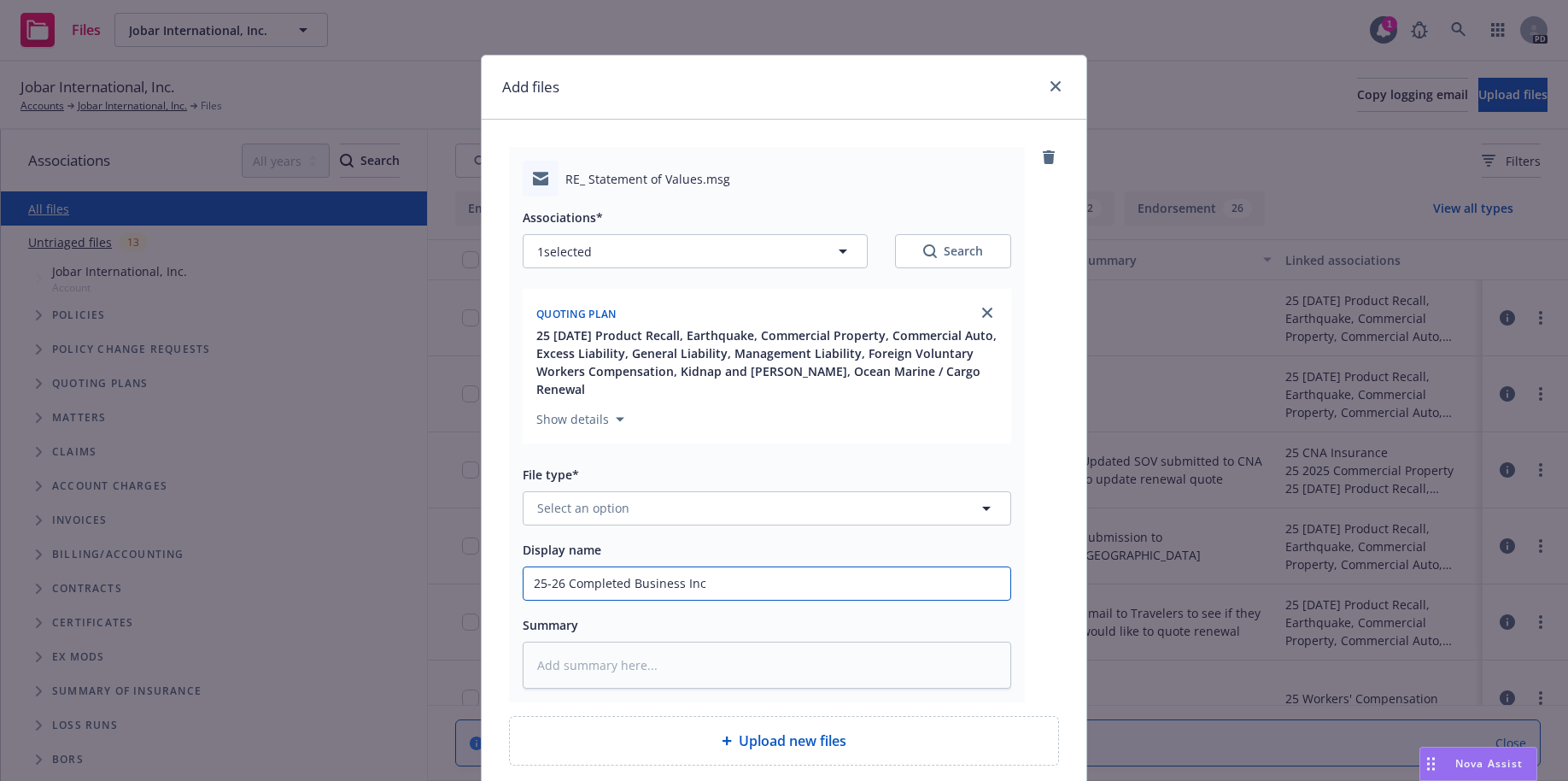
type textarea "x"
type input "25-26 Completed Business Inco"
type textarea "x"
type input "25-26 Completed Business Incom"
type textarea "x"
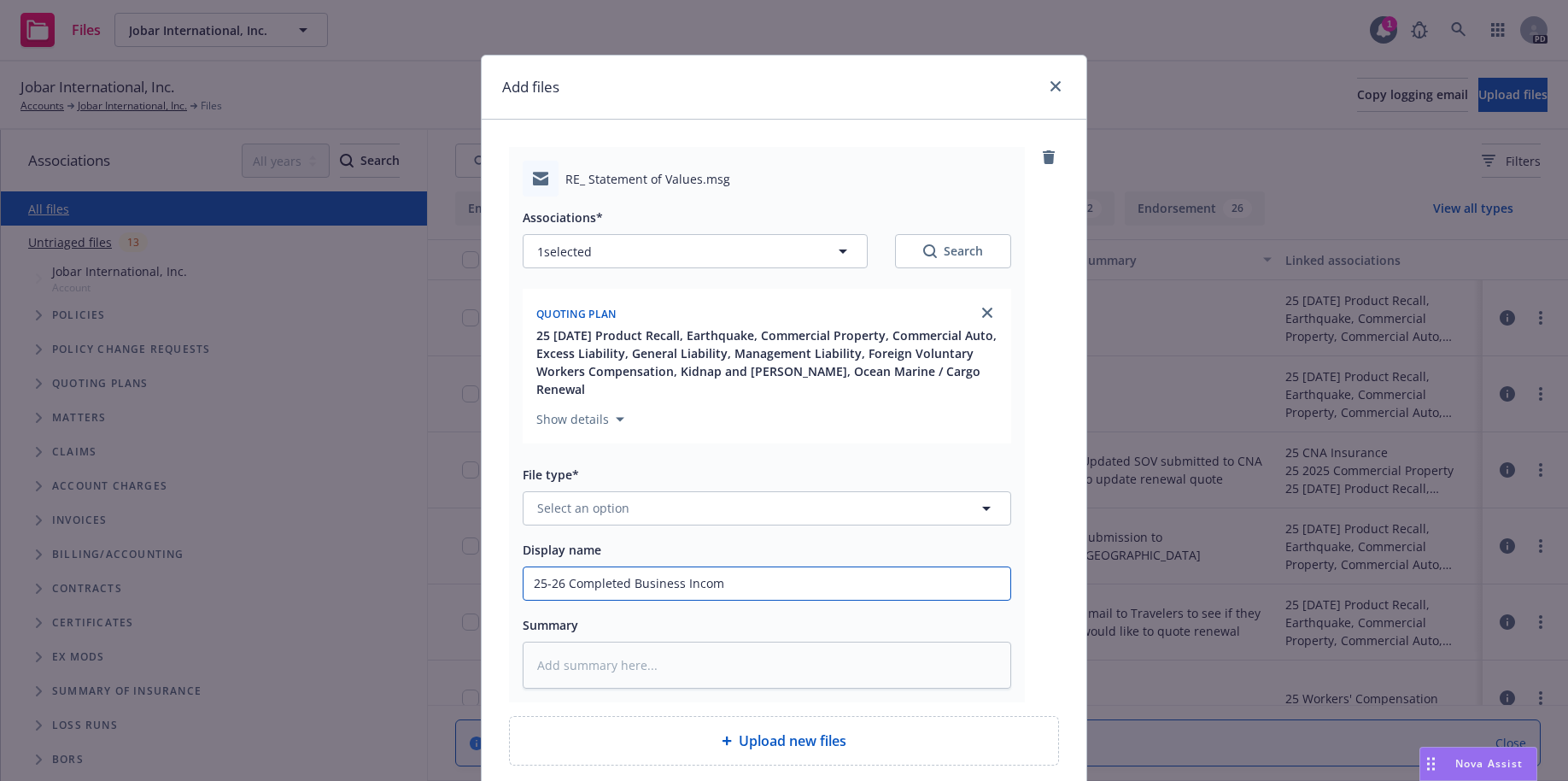
type input "25-26 Completed Business Income"
type textarea "x"
type input "25-26 Completed Business Income"
type textarea "x"
type input "25-26 Completed Business Income W"
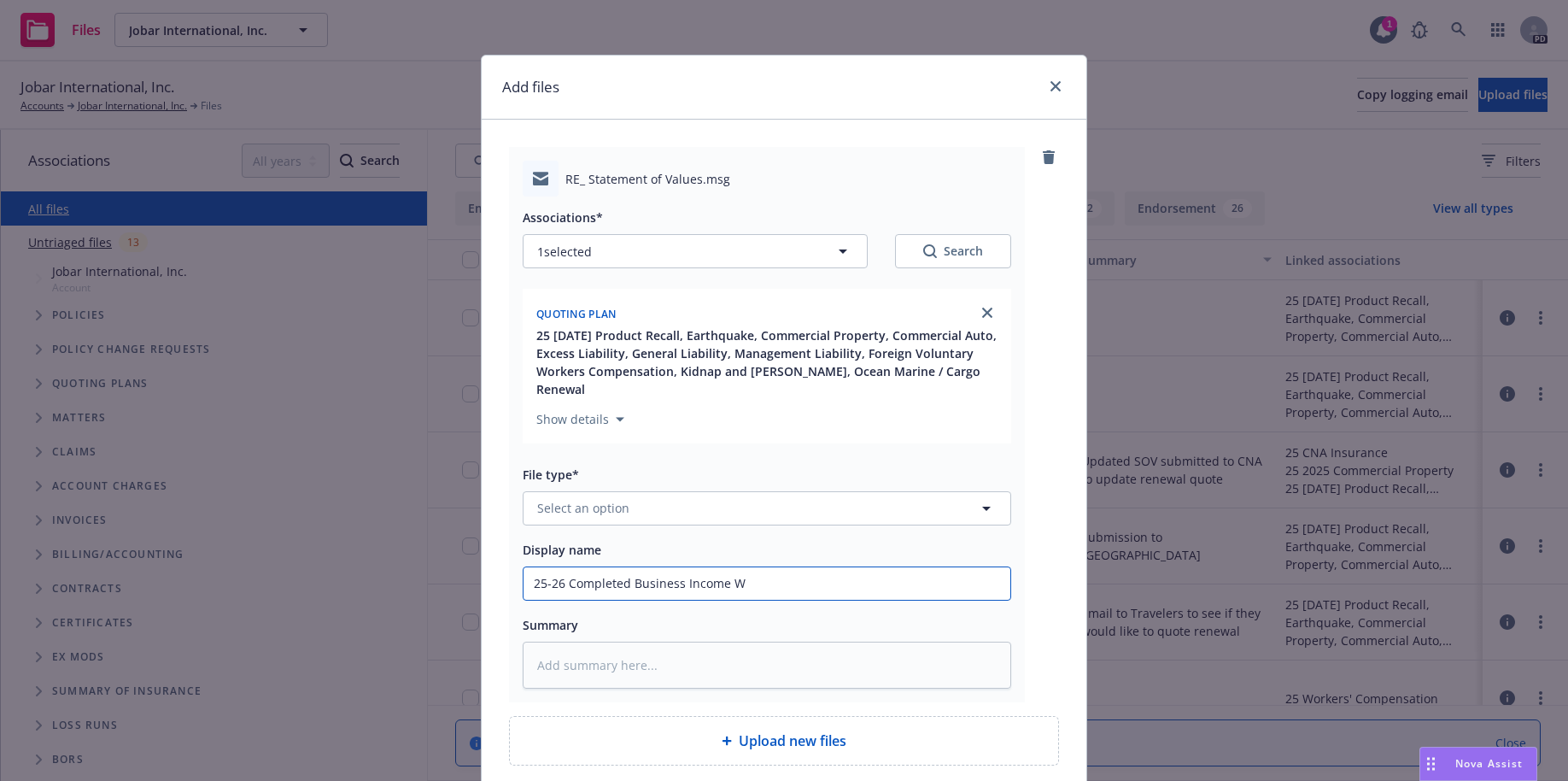
type textarea "x"
type input "25-26 Completed Business Income Wo"
type textarea "x"
type input "25-26 Completed Business Income Wor"
type textarea "x"
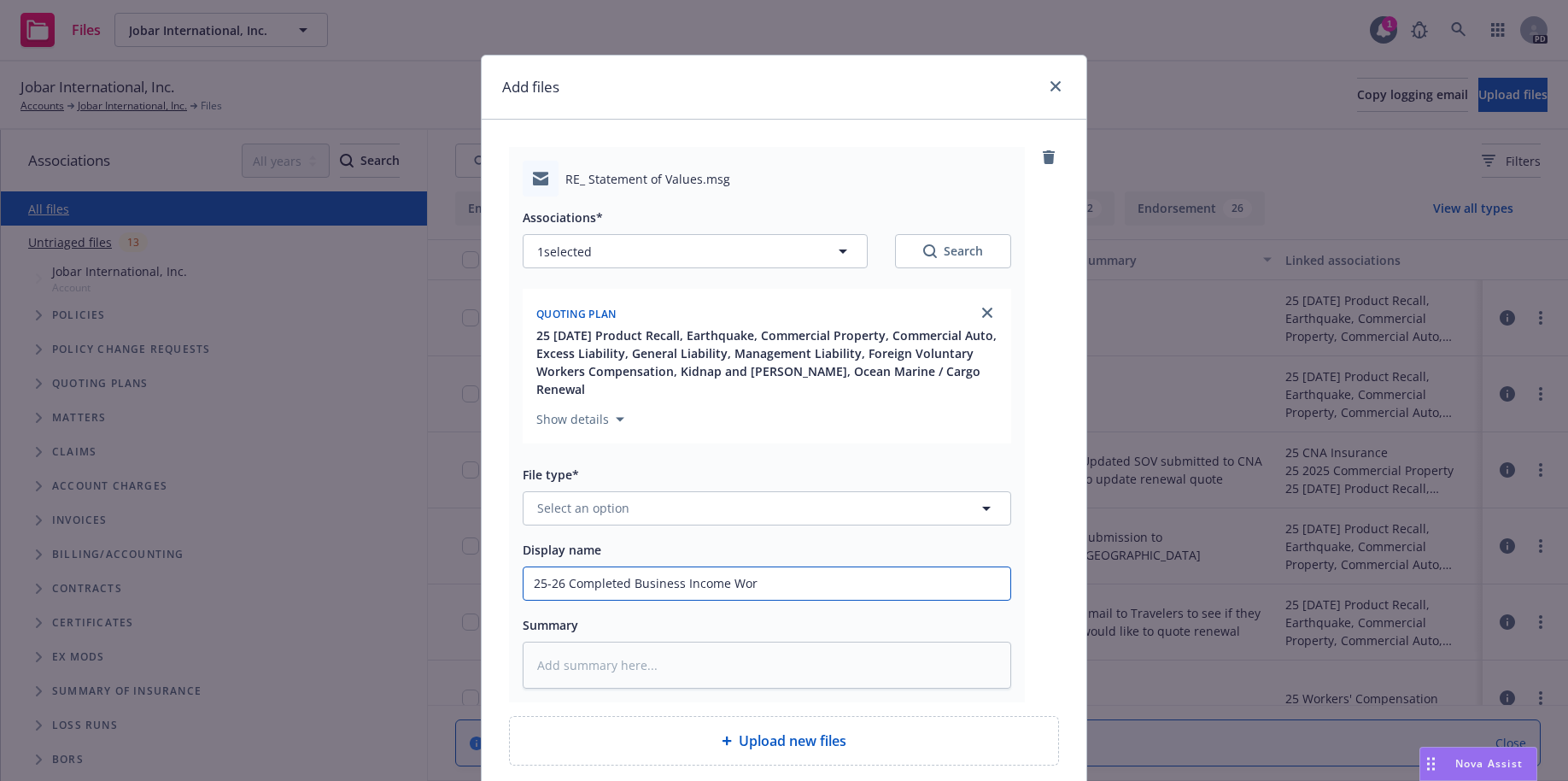
type input "25-26 Completed Business Income Work"
type textarea "x"
type input "25-26 Completed Business Income Works"
type textarea "x"
type input "25-26 Completed Business Income Worksh"
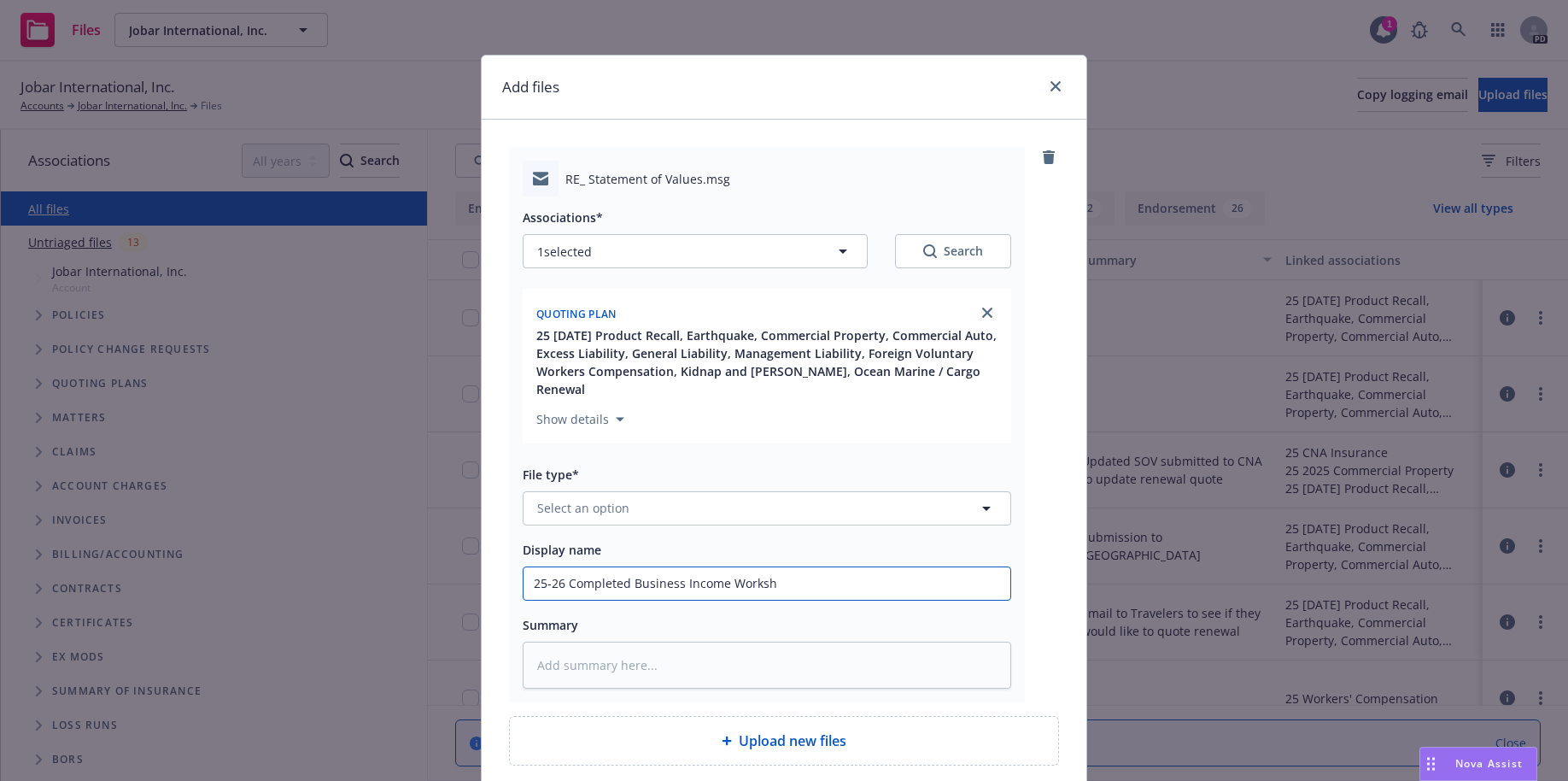
type textarea "x"
type input "25-26 Completed Business Income Workshe"
type textarea "x"
type input "25-26 Completed Business Income Workshee"
type textarea "x"
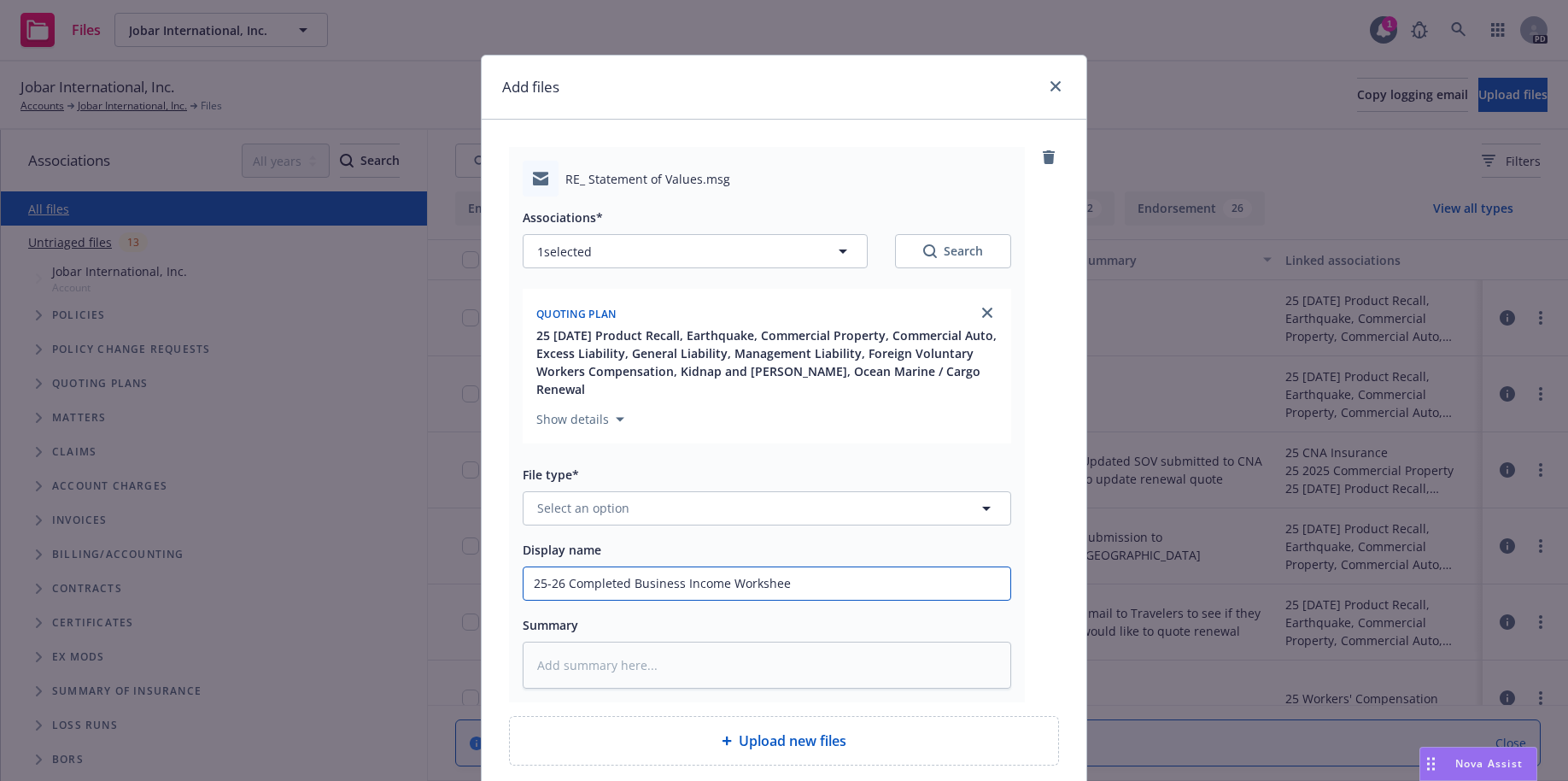
type input "25-26 Completed Business Income Worksheet"
type textarea "x"
type input "25-26 Completed Business Income Worksheet"
type textarea "x"
type input "25-26 Completed Business Income Worksheet f"
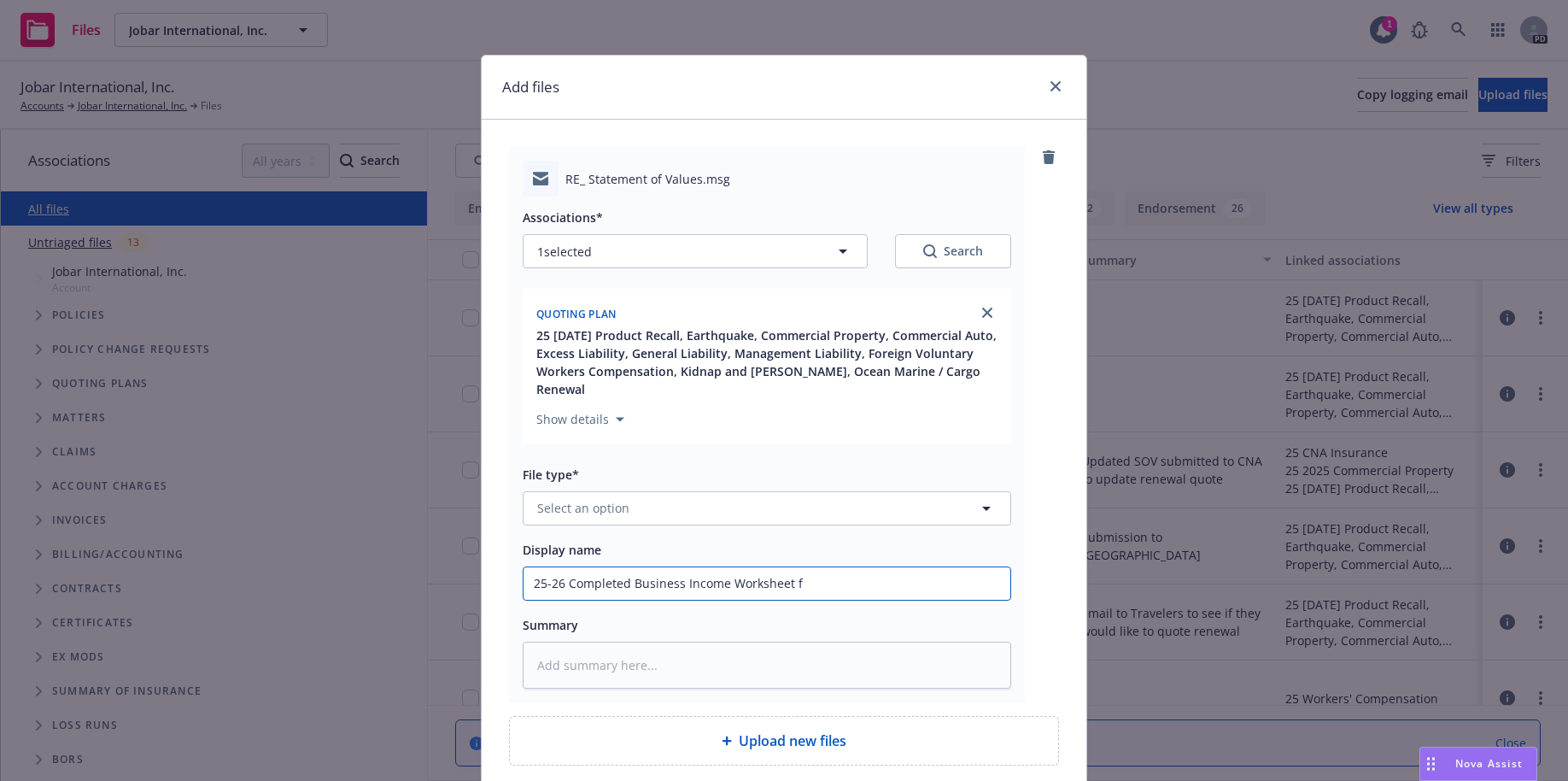
type textarea "x"
type input "25-26 Completed Business Income Worksheet fr"
type textarea "x"
type input "25-26 Completed Business Income Worksheet fro"
type textarea "x"
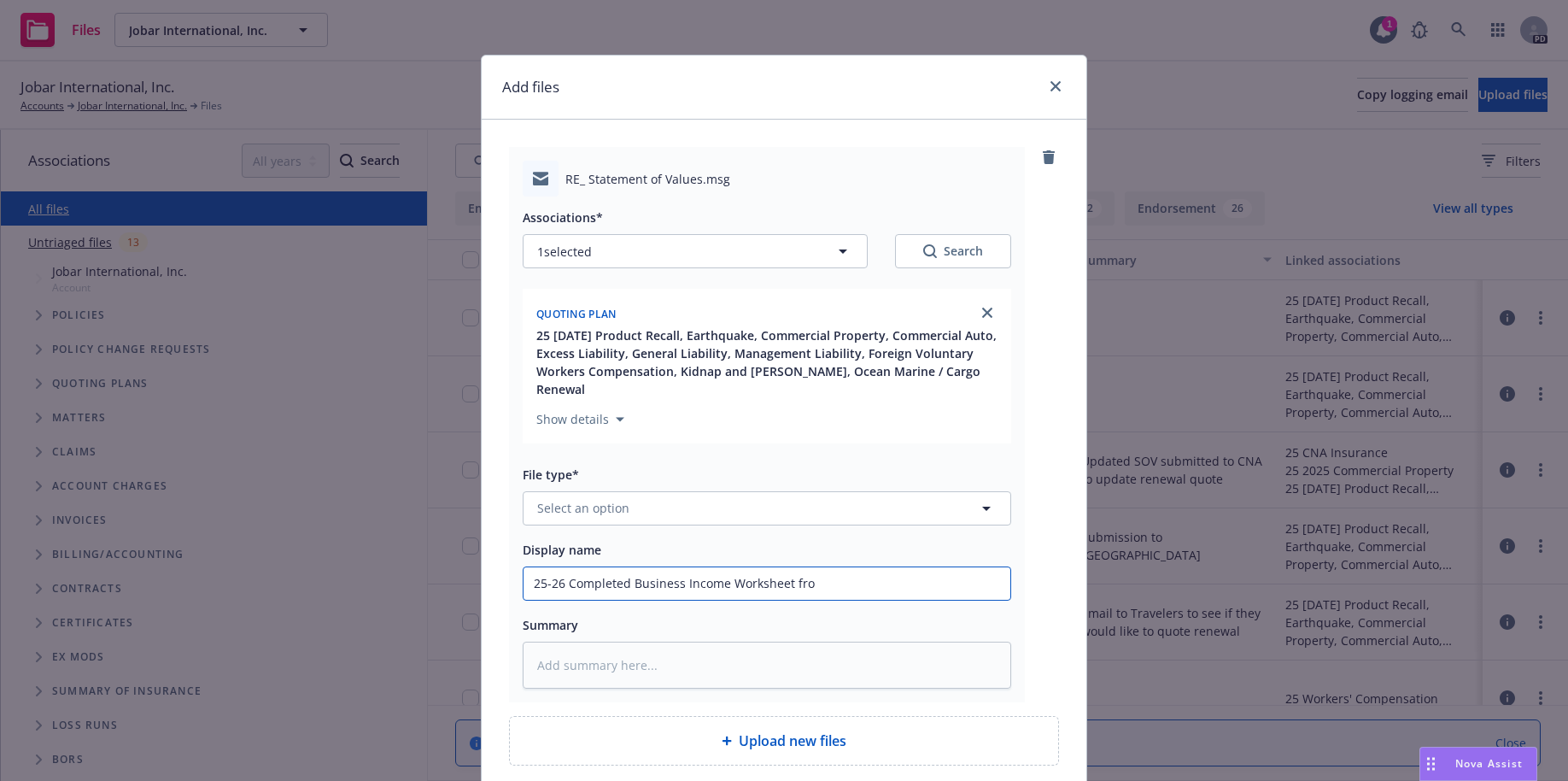
type input "25-26 Completed Business Income Worksheet from"
type textarea "x"
type input "25-26 Completed Business Income Worksheet from"
type textarea "x"
type input "25-26 Completed Business Income Worksheet from S"
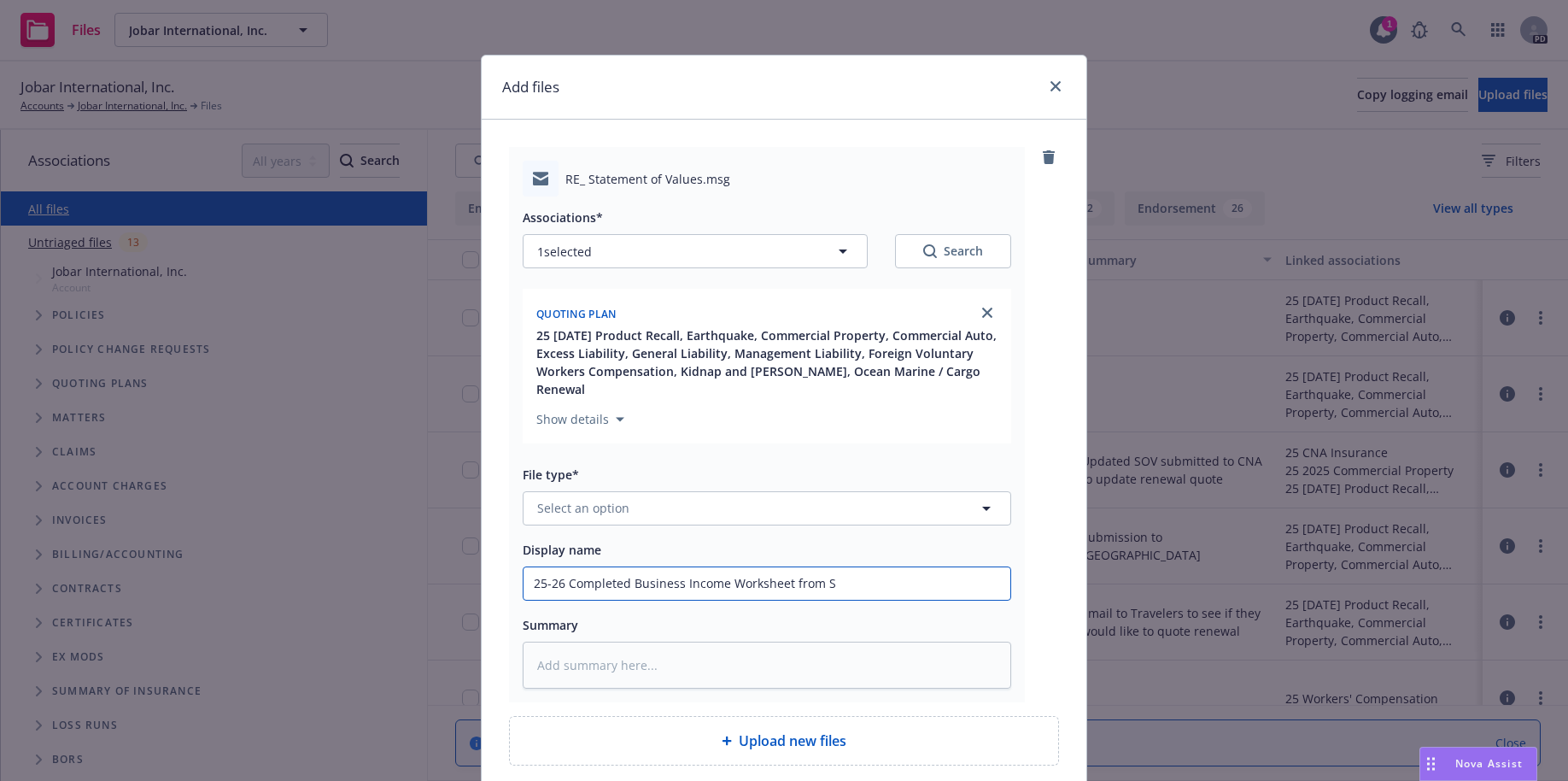
type textarea "x"
type input "25-26 Completed Business Income Worksheet from Si"
type textarea "x"
type input "25-26 Completed Business Income Worksheet from Sim"
type textarea "x"
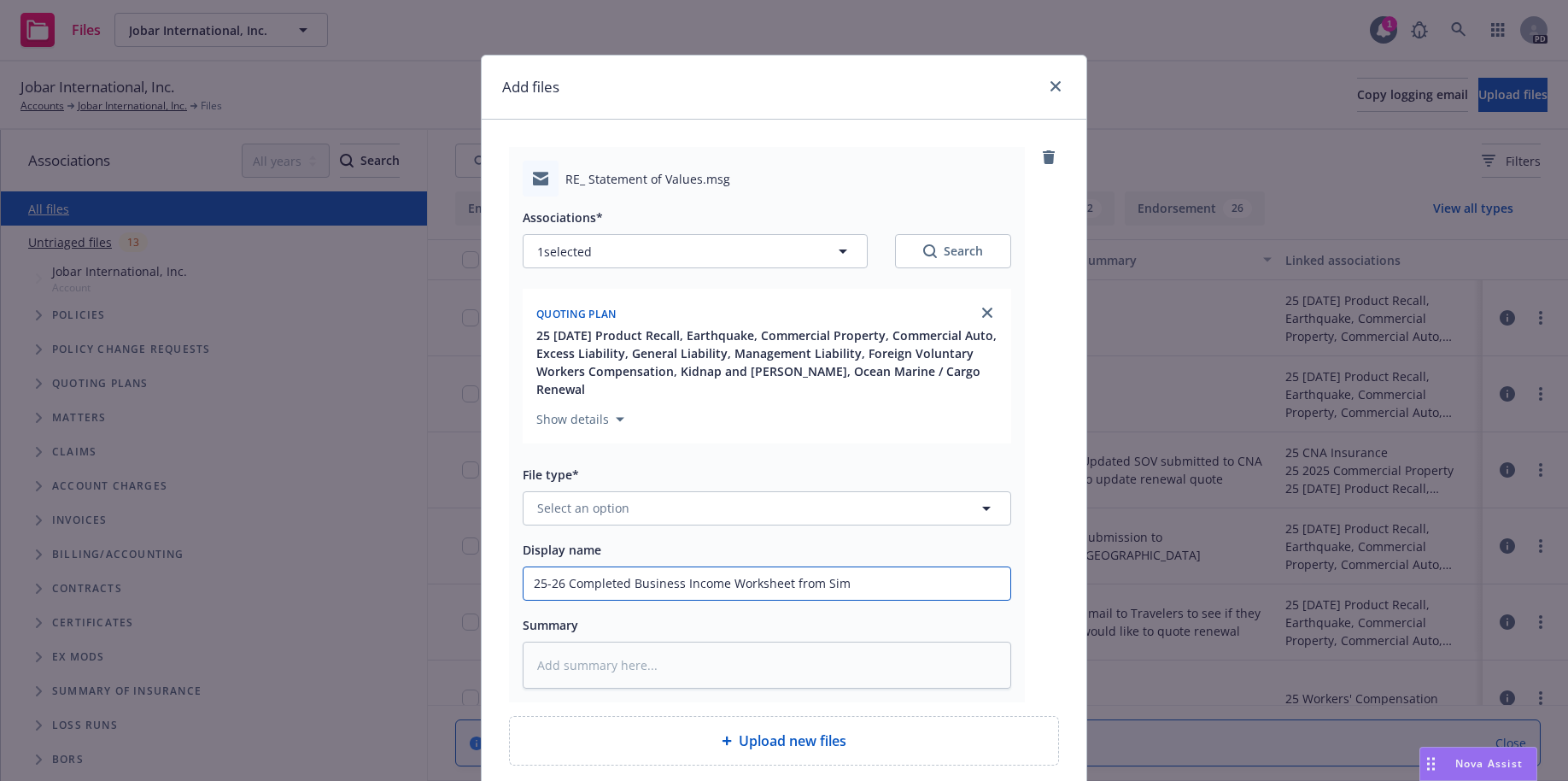
type input "25-26 Completed Business Income Worksheet from Simo"
type textarea "x"
type input "25-26 Completed Business Income Worksheet from [PERSON_NAME]"
click at [673, 641] on textarea at bounding box center [766, 665] width 488 height 47
click at [670, 641] on textarea at bounding box center [766, 665] width 488 height 47
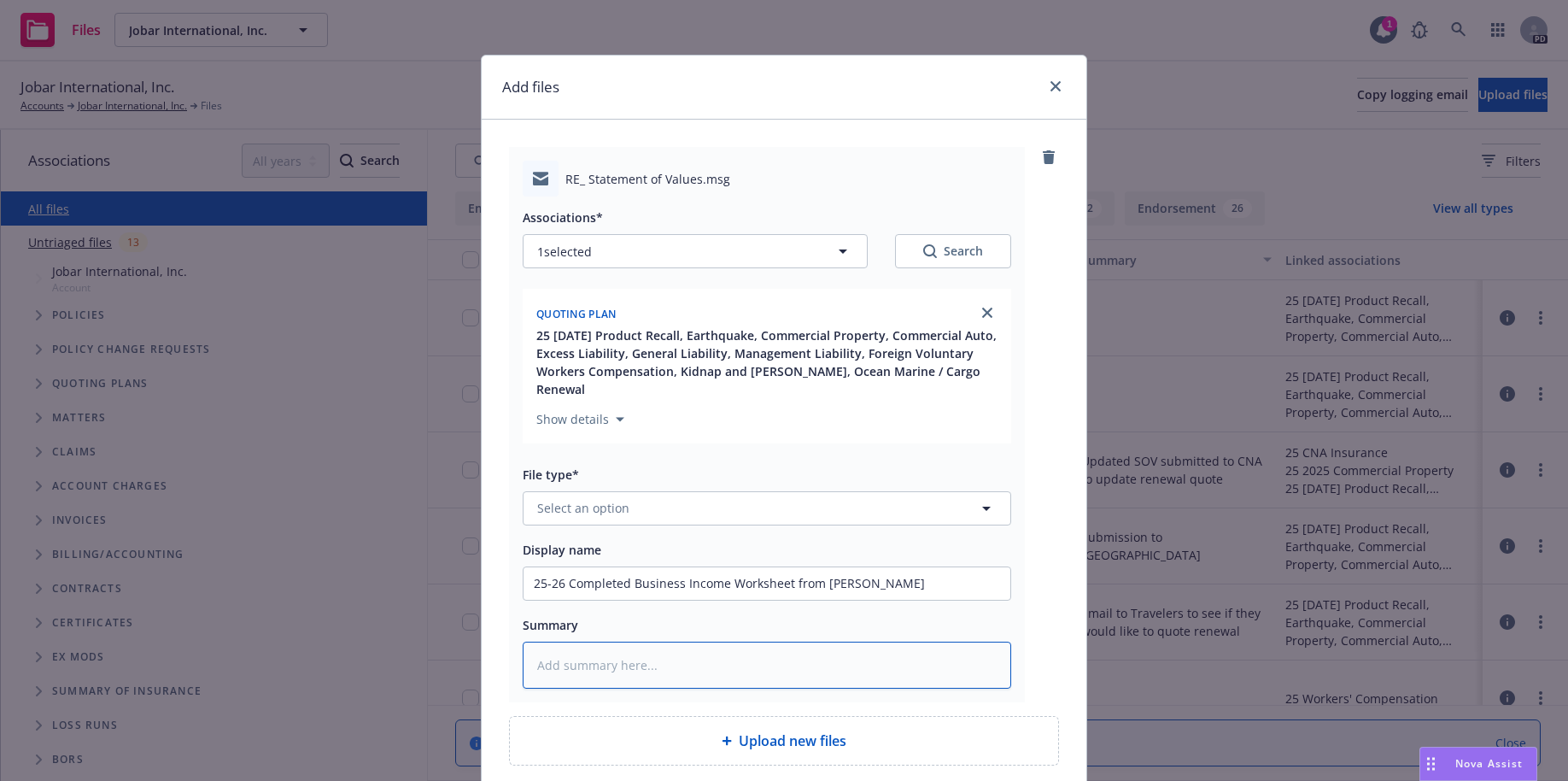
click at [532, 643] on textarea at bounding box center [766, 665] width 488 height 47
type textarea "x"
type textarea "S"
type textarea "x"
type textarea "Si"
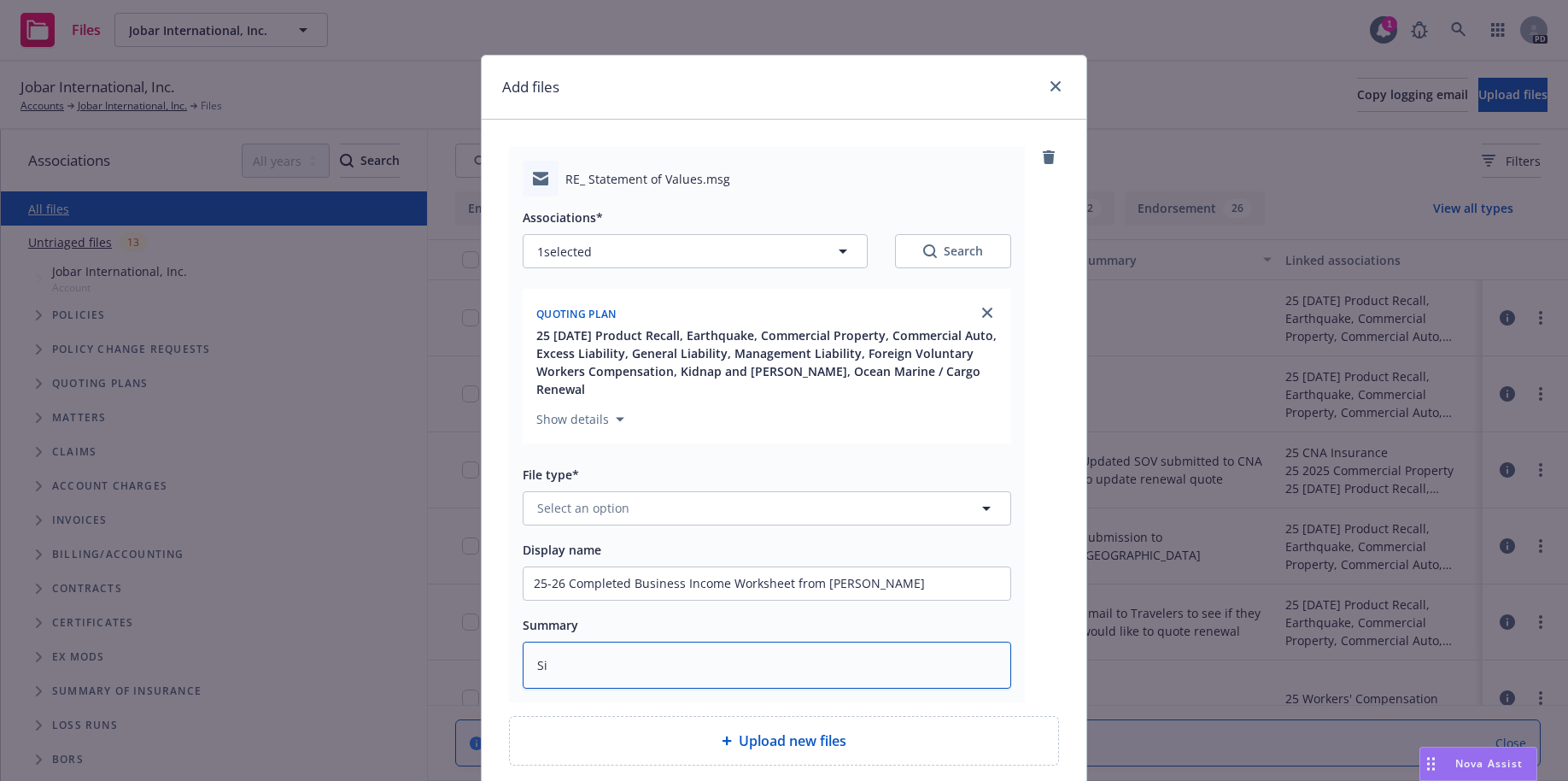
type textarea "x"
type textarea "Sim"
type textarea "x"
type textarea "Simo"
type textarea "x"
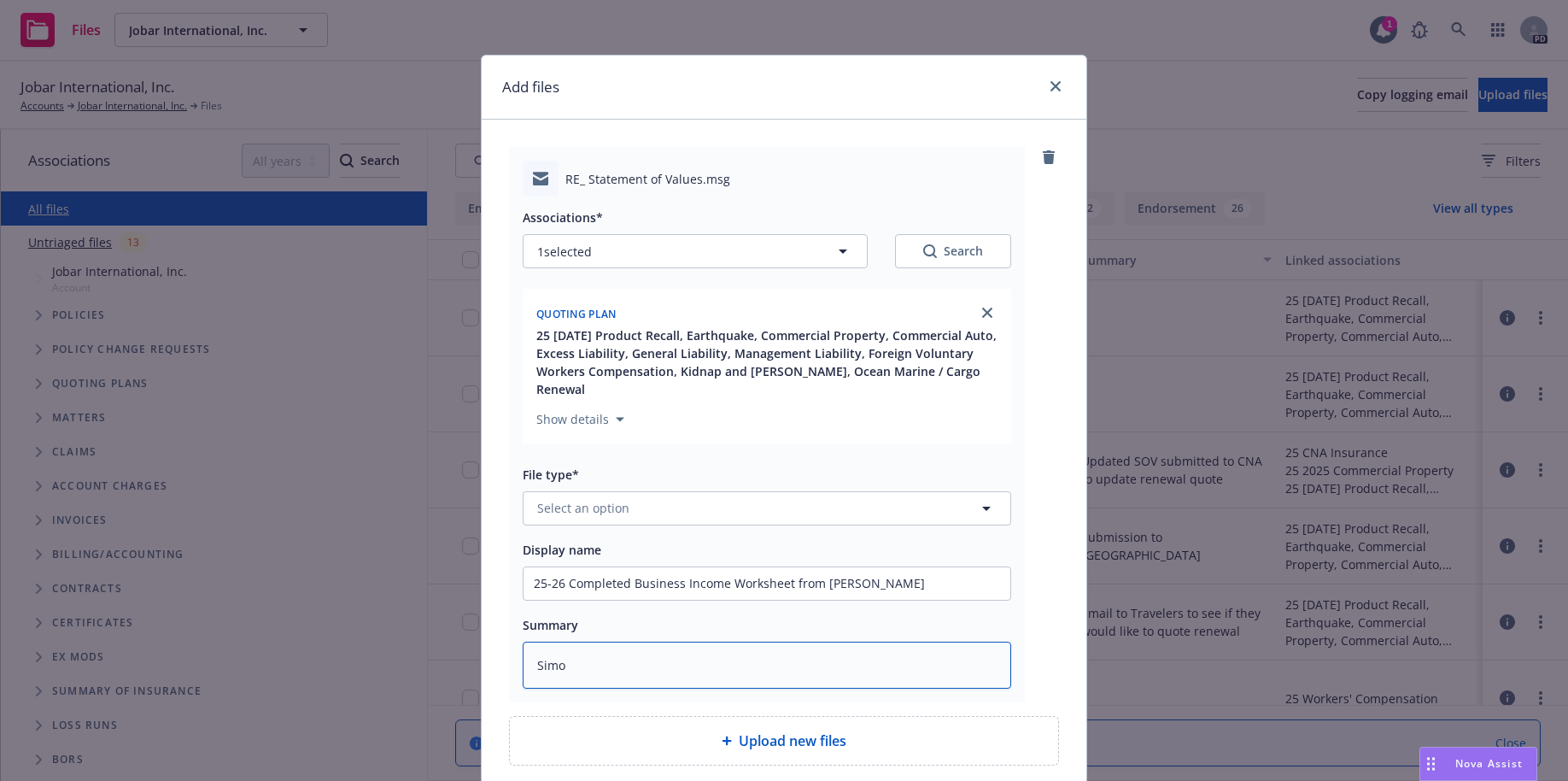
type textarea "[PERSON_NAME]"
type textarea "x"
type textarea "[PERSON_NAME]"
type textarea "x"
type textarea "[PERSON_NAME]"
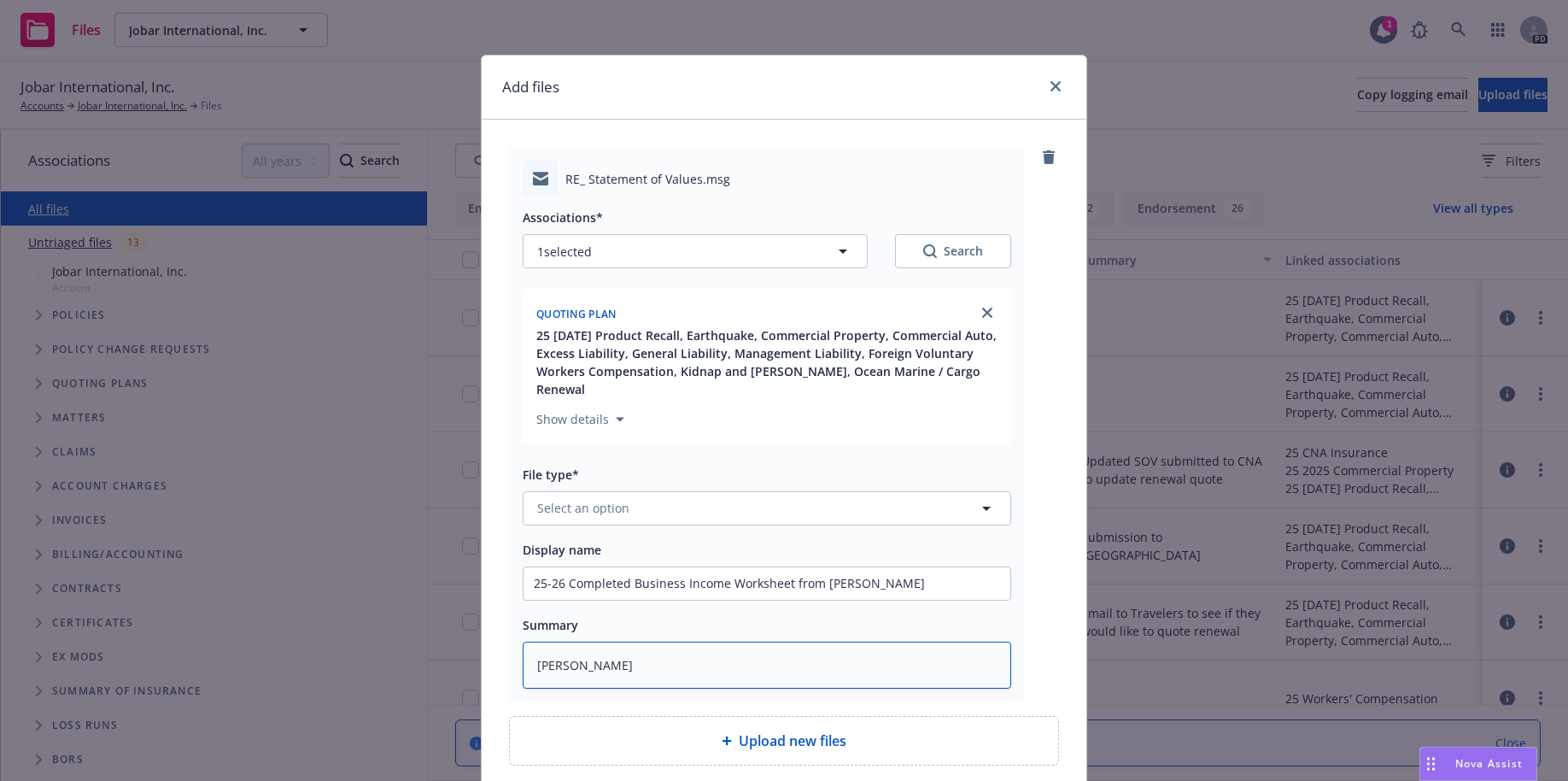
type textarea "x"
type textarea "[PERSON_NAME]"
type textarea "x"
type textarea "[PERSON_NAME] has"
type textarea "x"
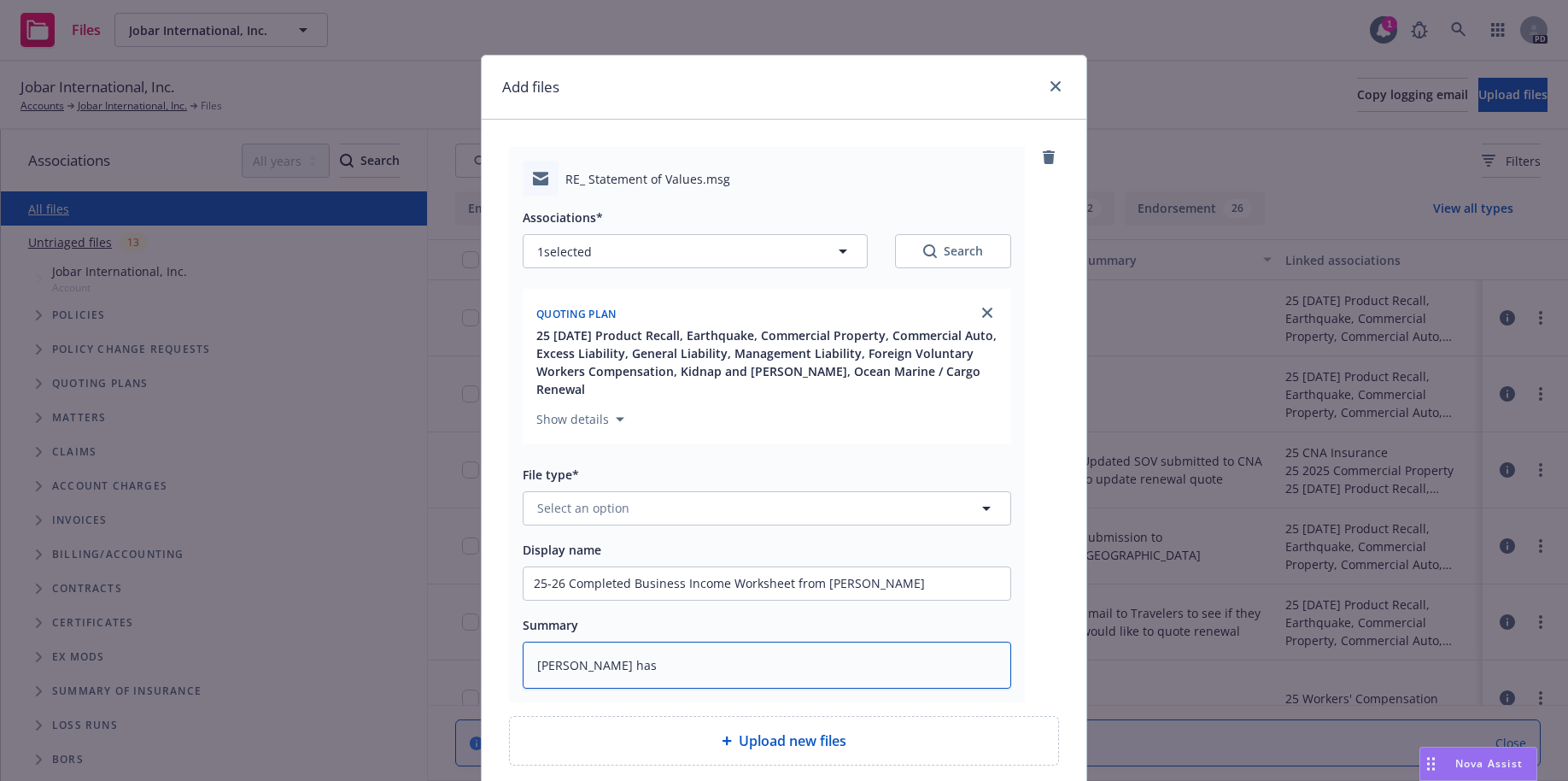
type textarea "[PERSON_NAME] has"
type textarea "x"
type textarea "[PERSON_NAME] has u"
type textarea "x"
type textarea "[PERSON_NAME] has up"
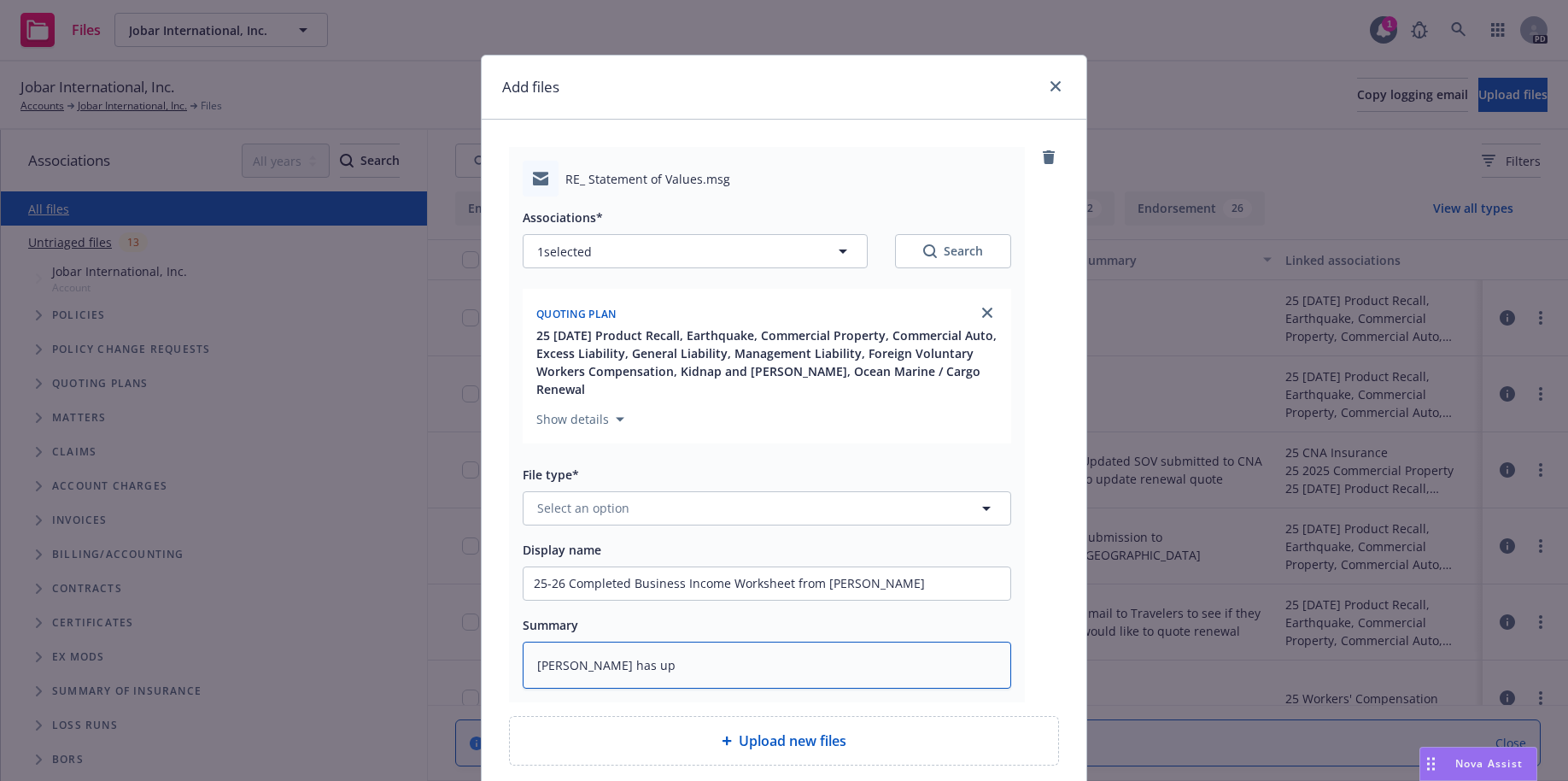
type textarea "x"
type textarea "[PERSON_NAME] has upd"
type textarea "x"
type textarea "[PERSON_NAME] has upda"
type textarea "x"
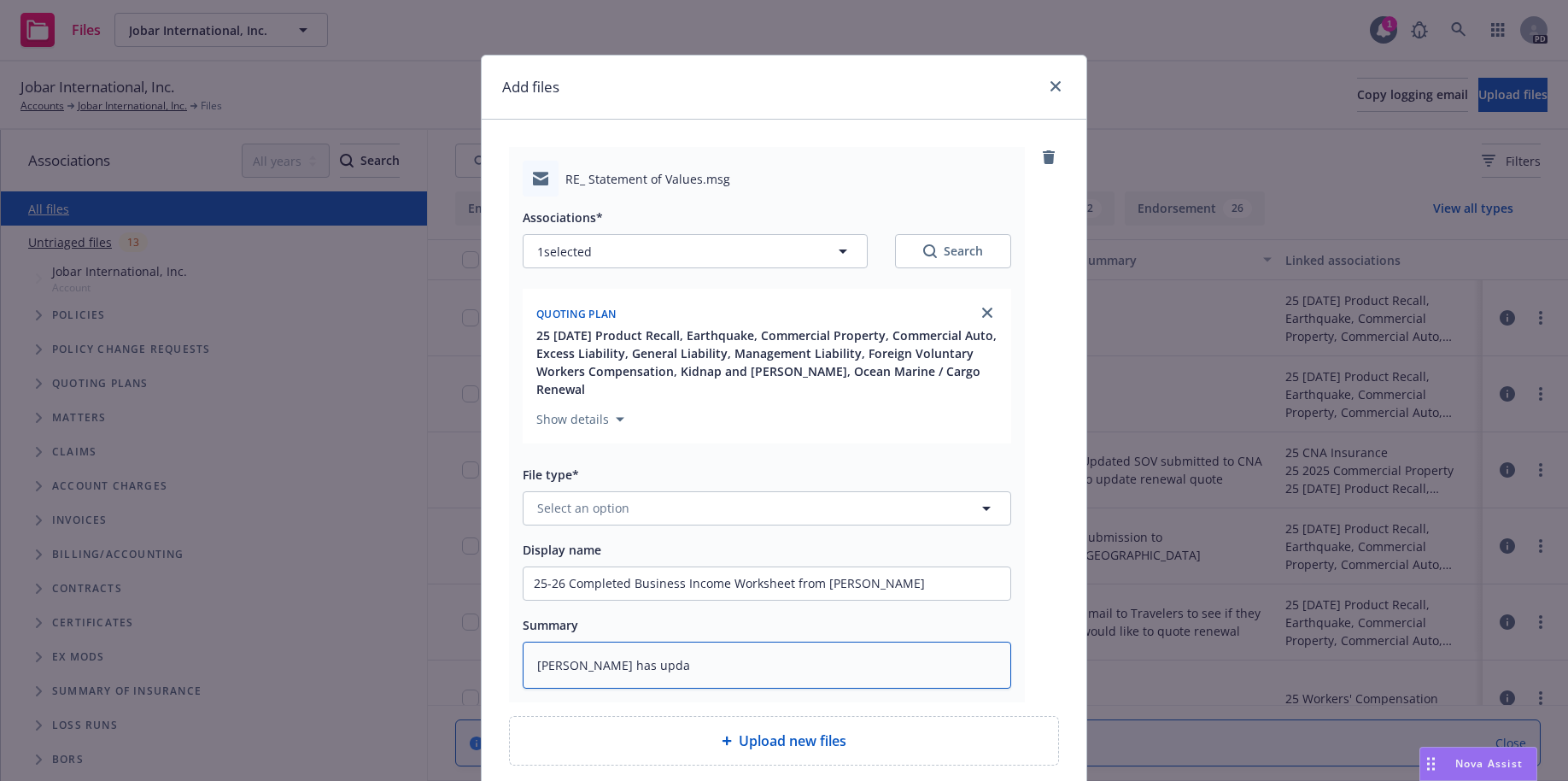
type textarea "[PERSON_NAME] has updat"
type textarea "x"
type textarea "[PERSON_NAME] has update"
type textarea "x"
type textarea "[PERSON_NAME] has updated"
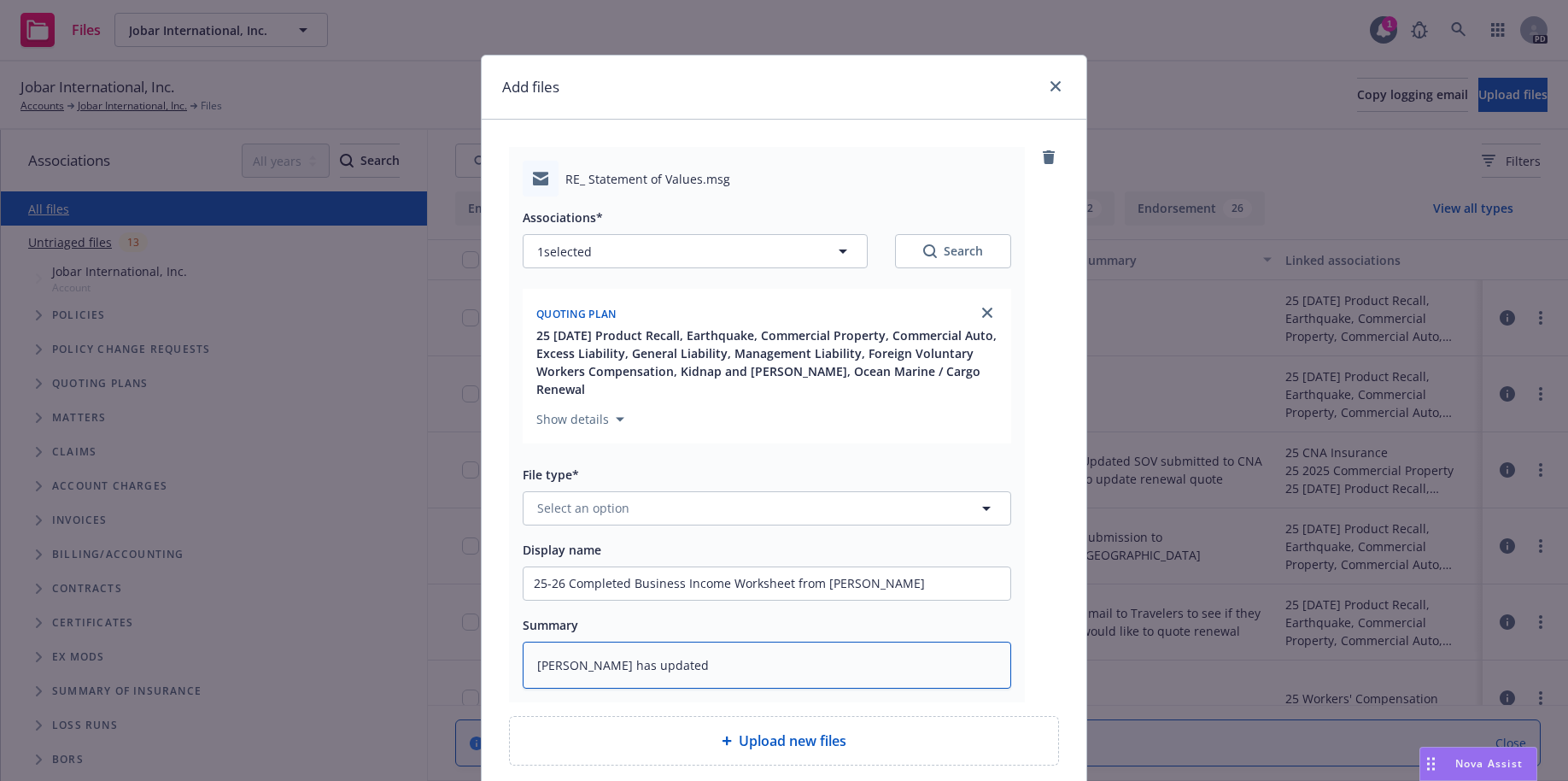
type textarea "x"
type textarea "[PERSON_NAME] has updated"
type textarea "x"
type textarea "[PERSON_NAME] has updated t"
type textarea "x"
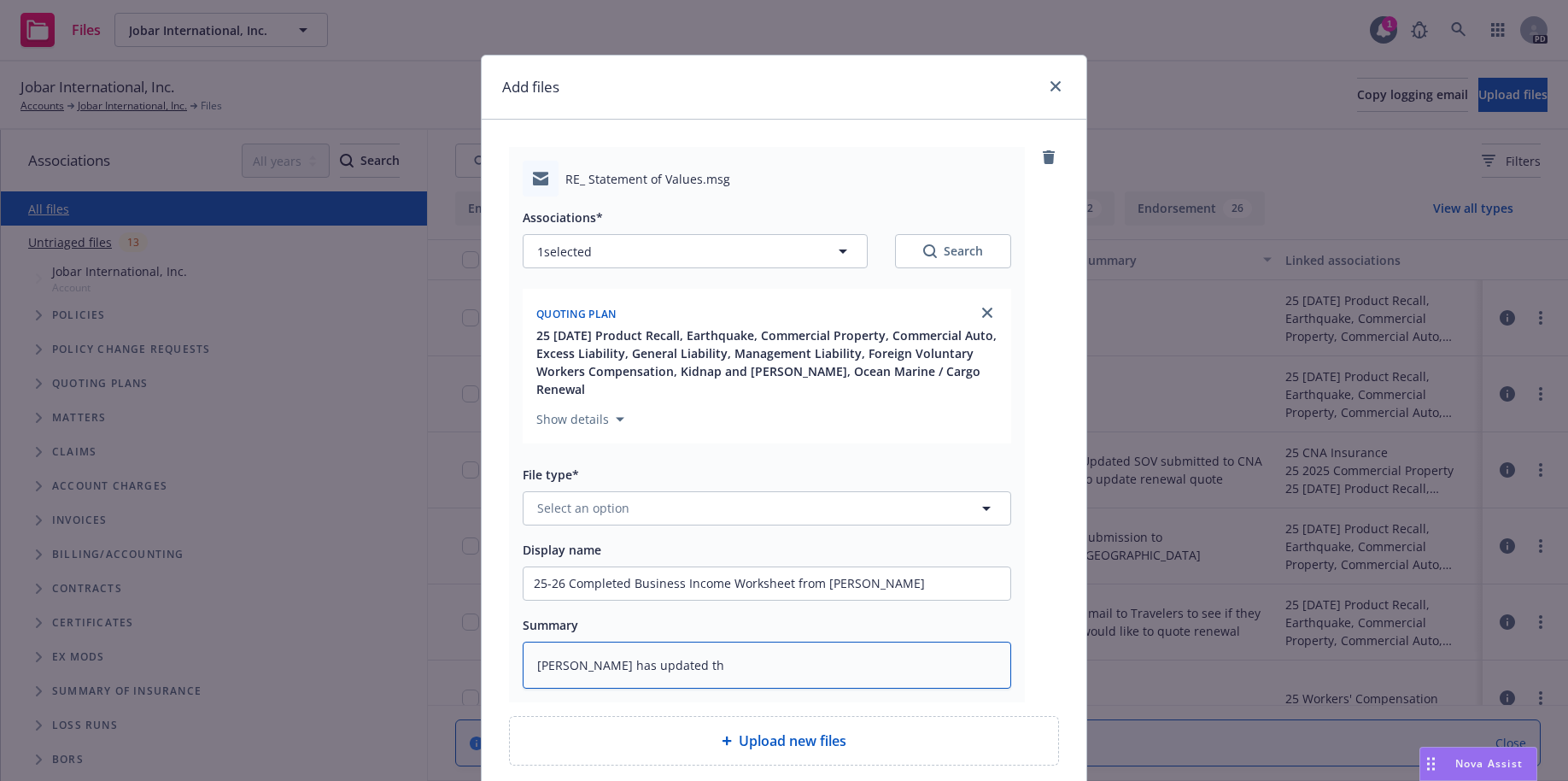
type textarea "[PERSON_NAME] has updated the"
type textarea "x"
type textarea "[PERSON_NAME] has updated the"
type textarea "x"
type textarea "[PERSON_NAME] has updated the Bu"
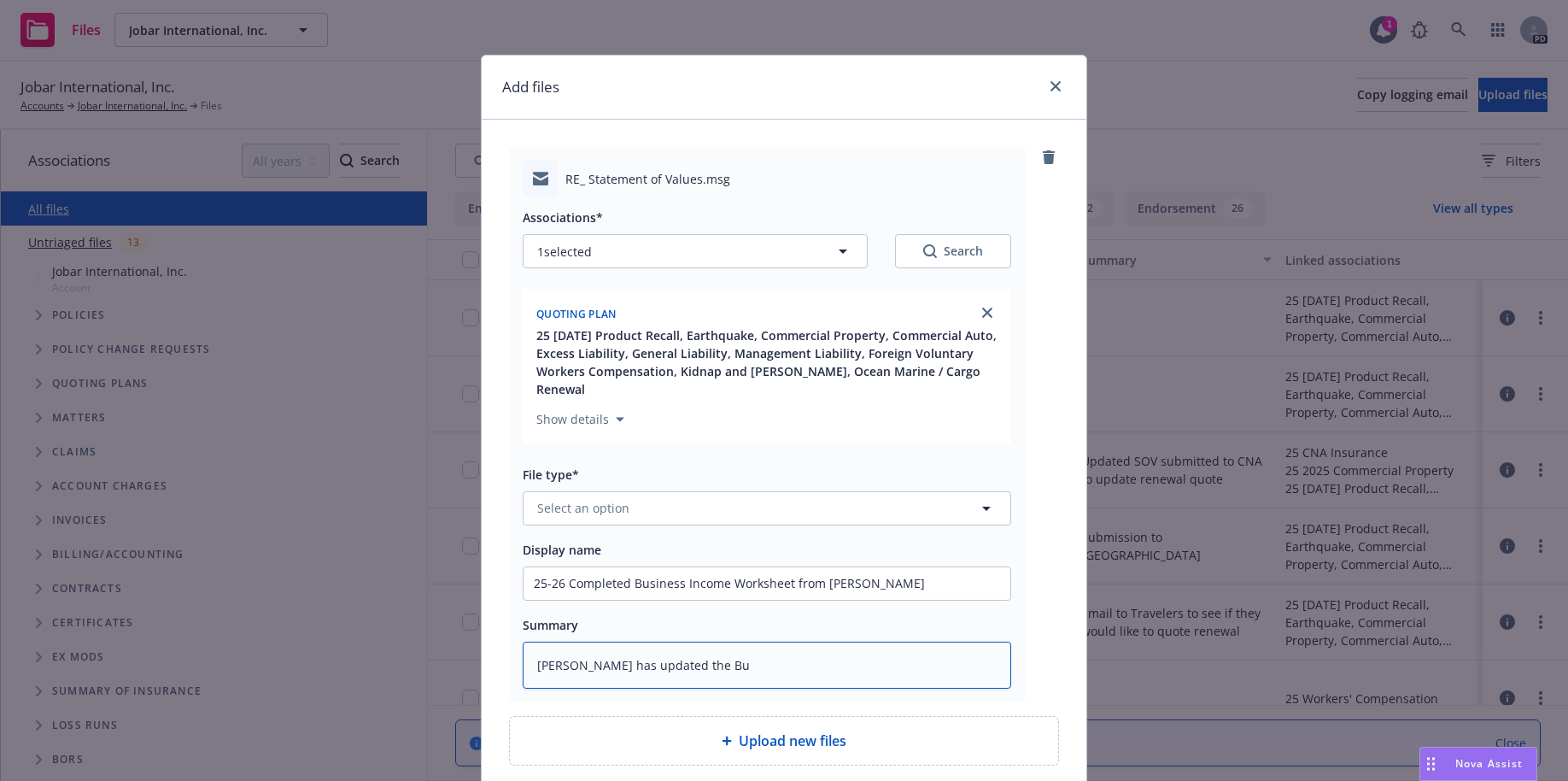
type textarea "x"
type textarea "[PERSON_NAME] has updated the Bus"
type textarea "x"
type textarea "[PERSON_NAME] has updated the Busi"
type textarea "x"
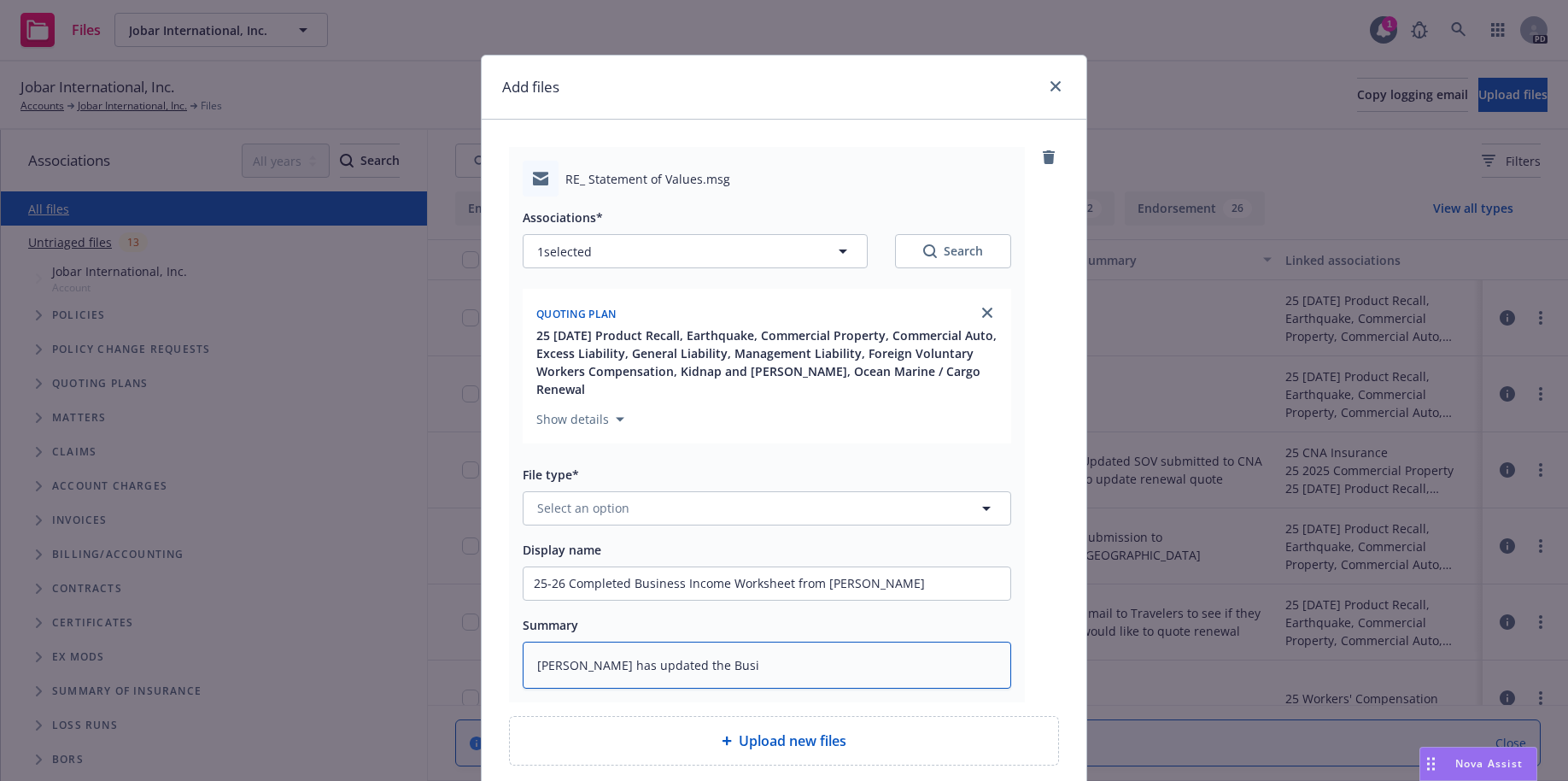
type textarea "[PERSON_NAME] has updated the Busin"
type textarea "x"
type textarea "[PERSON_NAME] has updated the Busine"
type textarea "x"
type textarea "[PERSON_NAME] has updated the Busines"
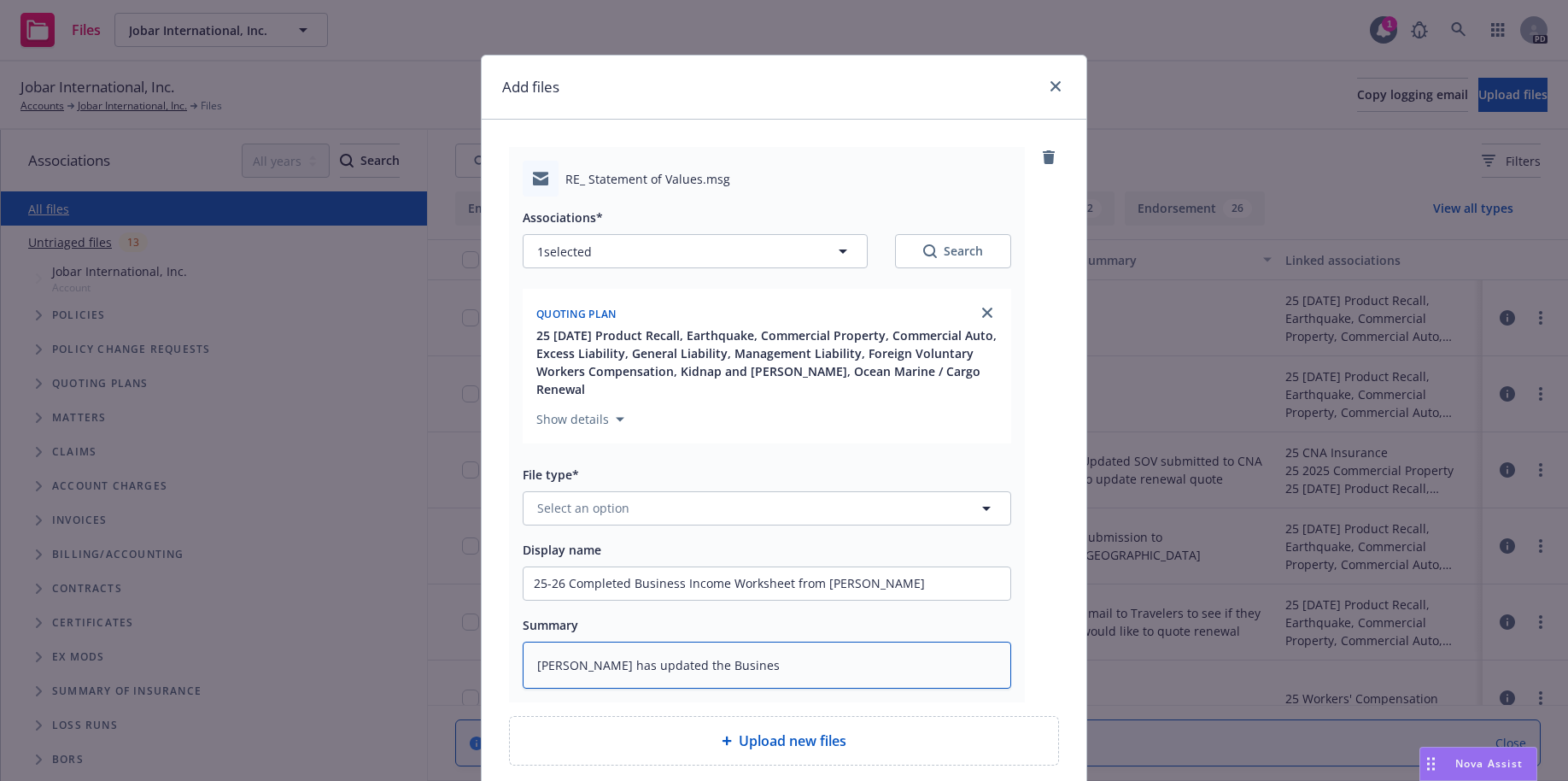
type textarea "x"
type textarea "[PERSON_NAME] has updated the Business"
type textarea "x"
type textarea "[PERSON_NAME] has updated the Business"
type textarea "x"
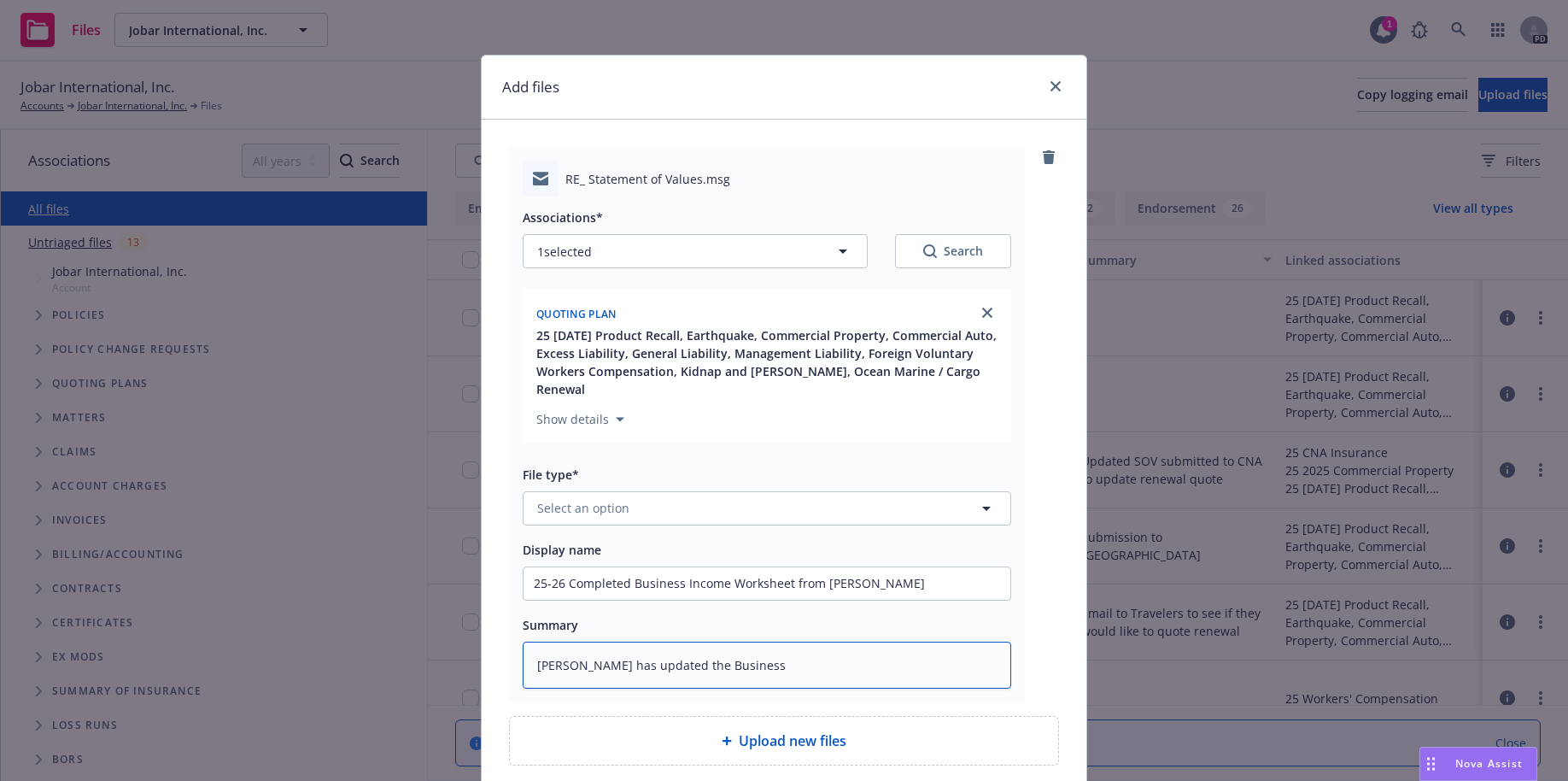
type textarea "[PERSON_NAME] has updated the Business I"
type textarea "x"
type textarea "[PERSON_NAME] has updated the Business In"
type textarea "x"
type textarea "[PERSON_NAME] has updated the Business Inc"
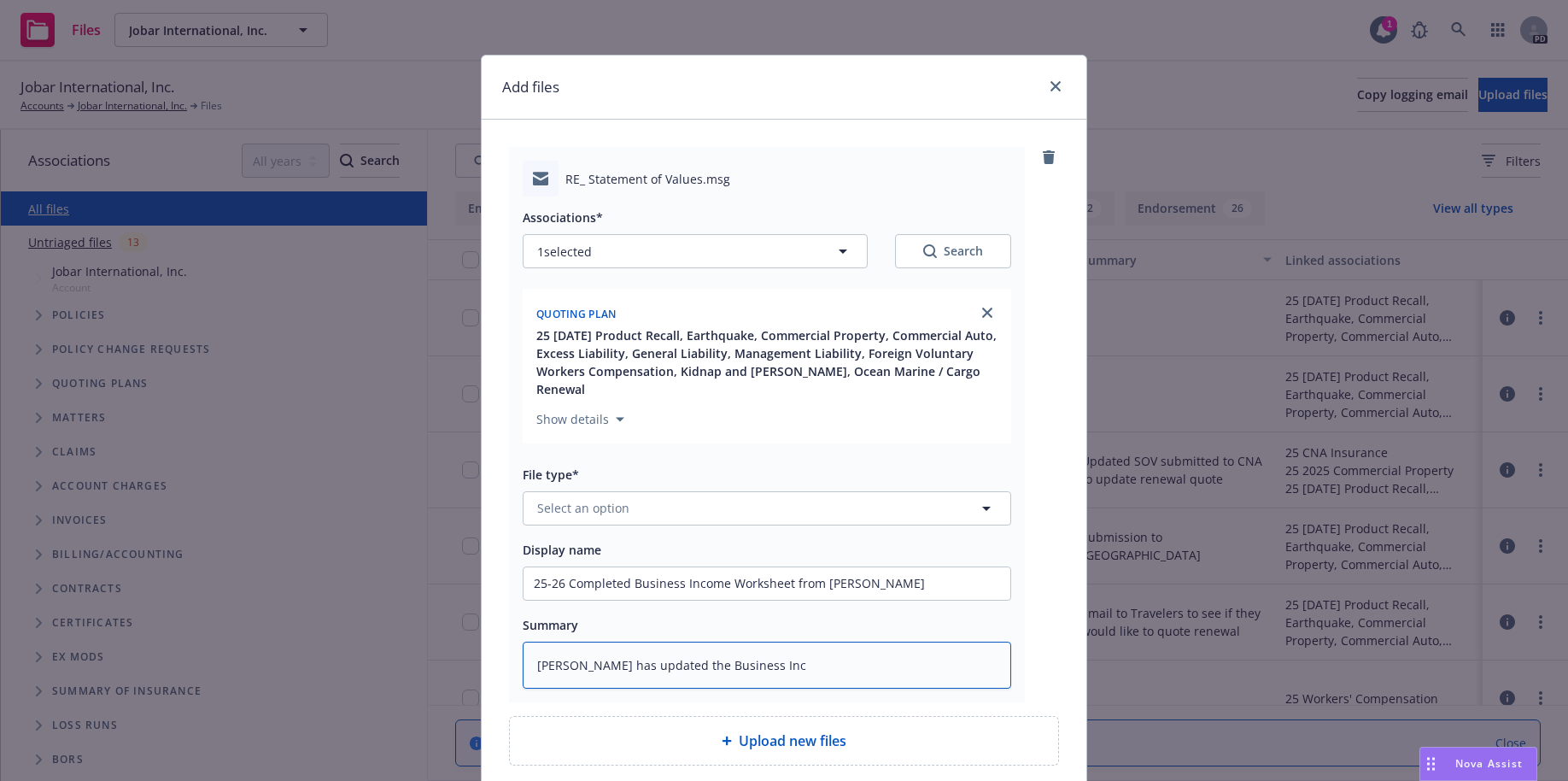
type textarea "x"
type textarea "[PERSON_NAME] has updated the Business Inco"
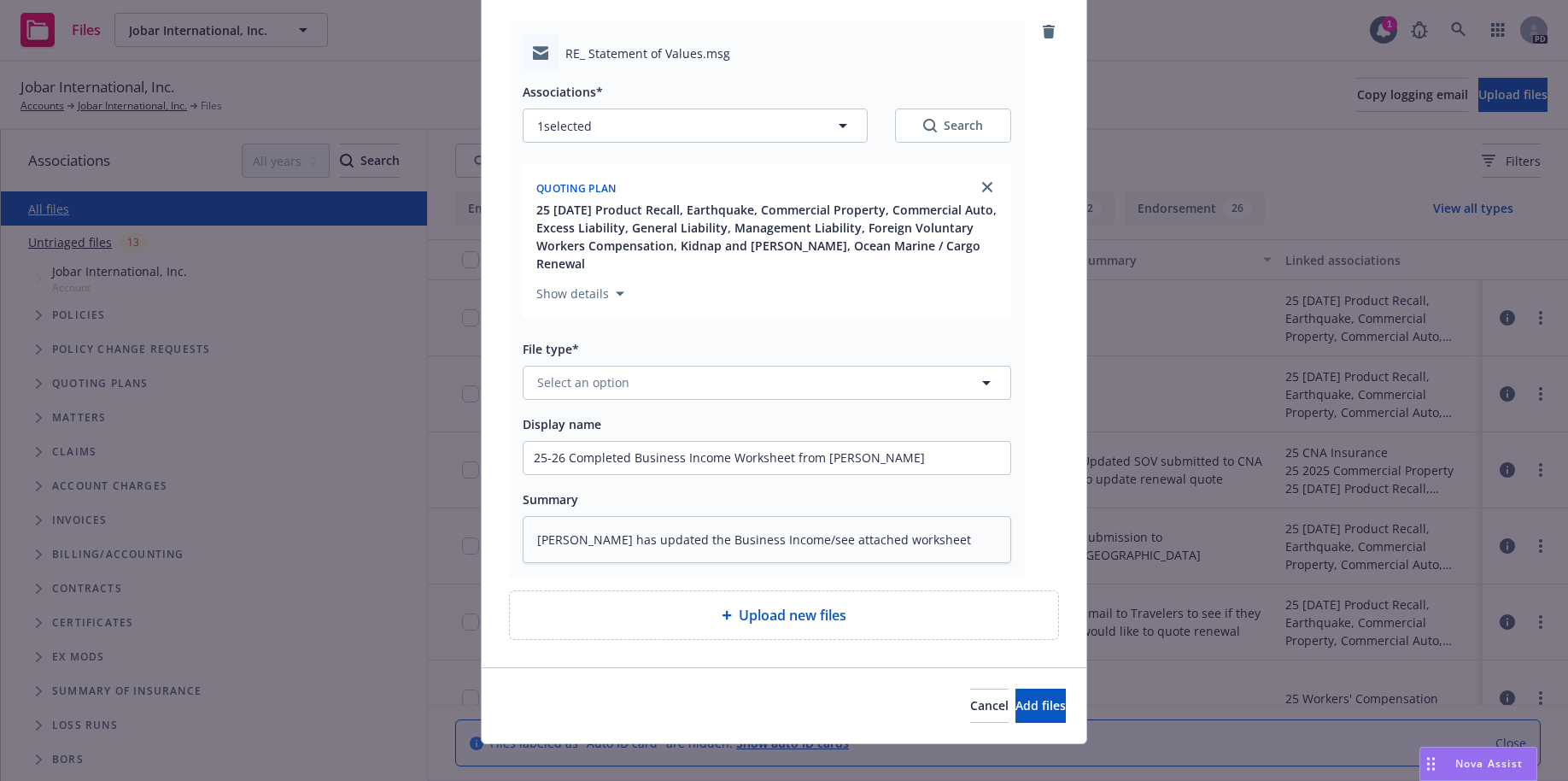
scroll to position [108, 0]
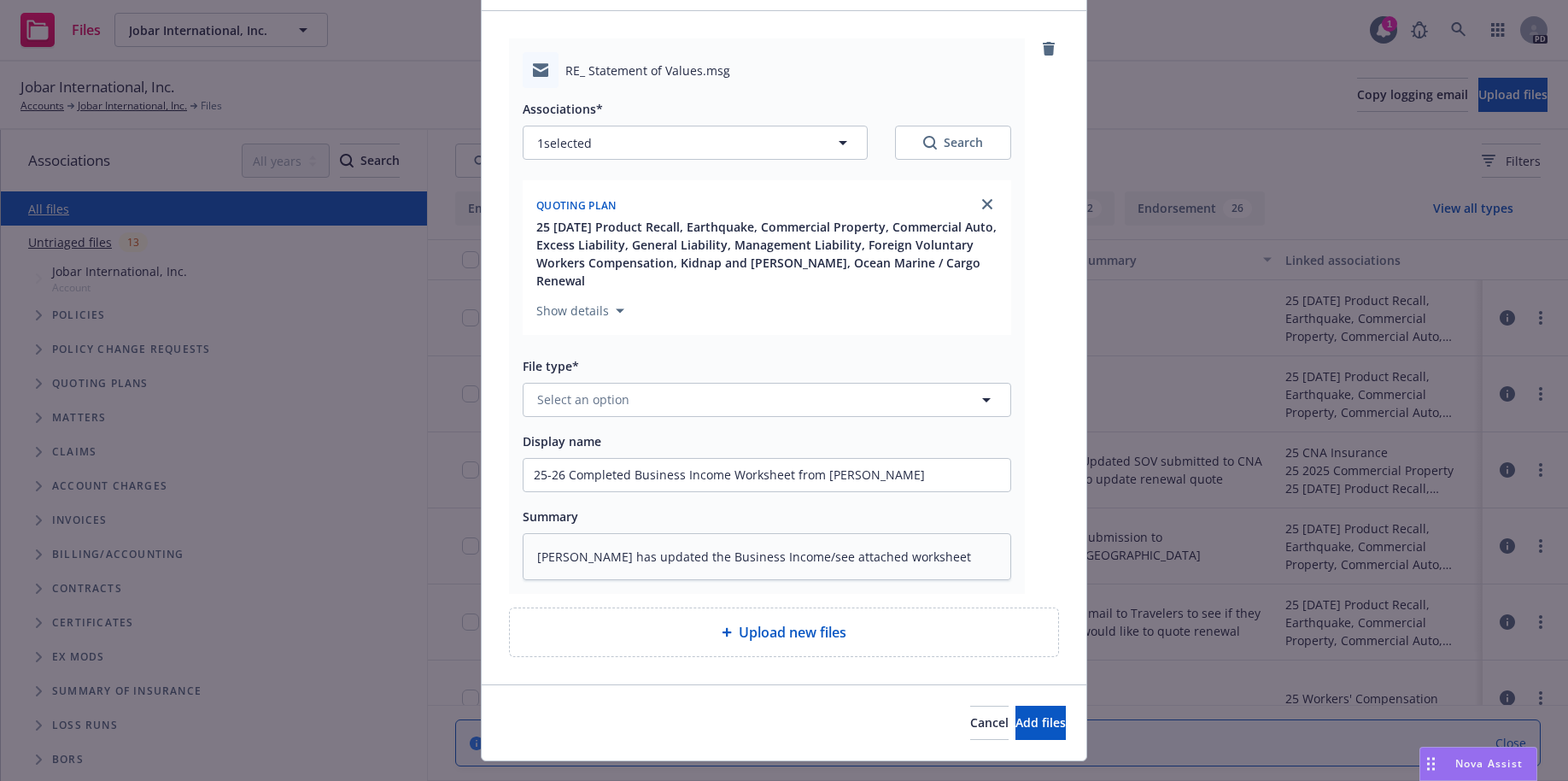
click at [635, 85] on div "RE_ Statement of Values.msg" at bounding box center [766, 70] width 488 height 36
click at [596, 72] on span "RE_ Statement of Values.msg" at bounding box center [647, 70] width 165 height 18
drag, startPoint x: 580, startPoint y: 68, endPoint x: 734, endPoint y: 68, distance: 154.0
click at [734, 68] on div "RE_ Statement of Values.msg" at bounding box center [788, 70] width 446 height 18
click at [1026, 714] on span "Add files" at bounding box center [1041, 722] width 51 height 16
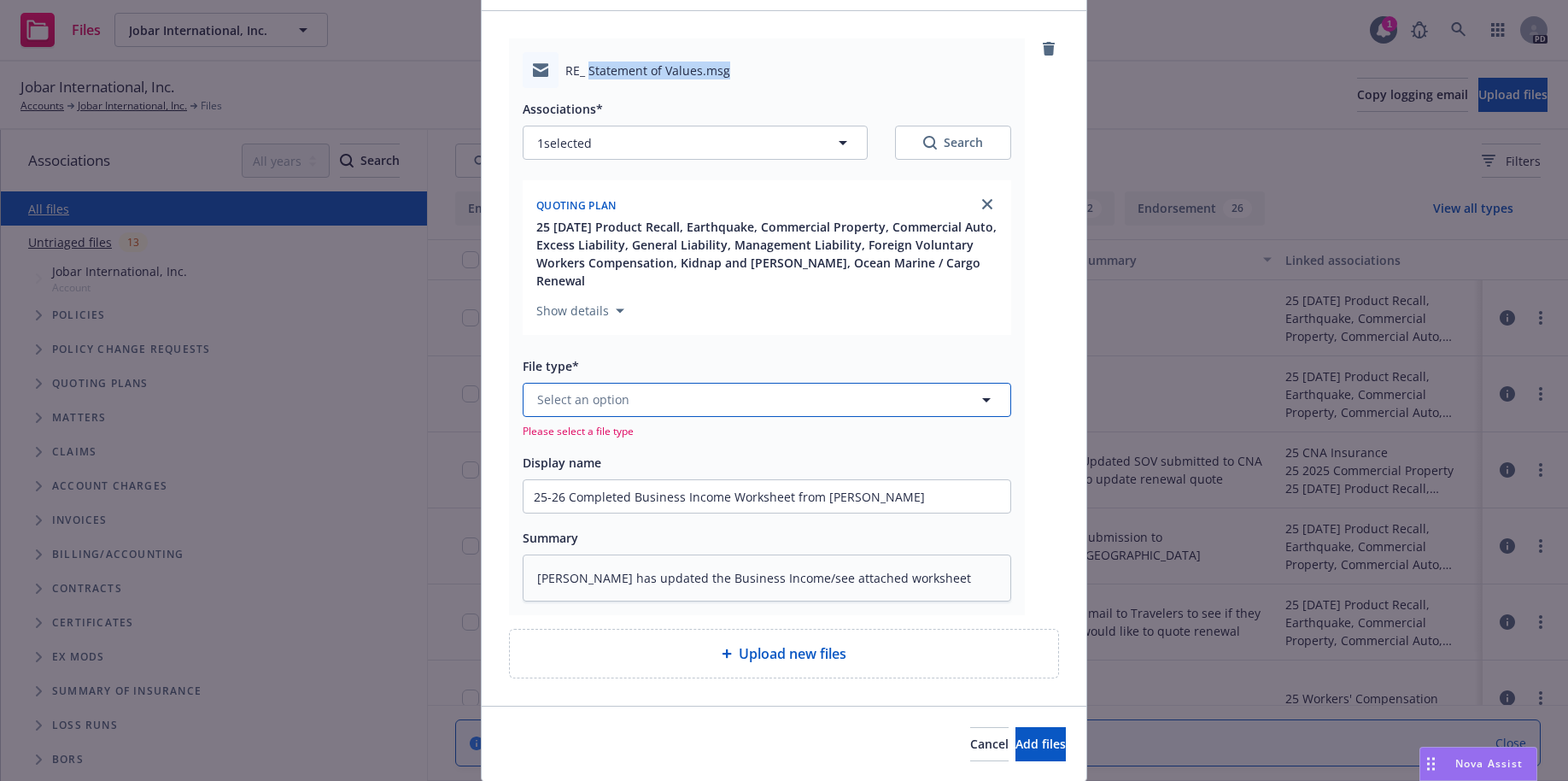
click at [704, 383] on button "Select an option" at bounding box center [766, 400] width 488 height 34
click at [651, 435] on div "Email" at bounding box center [766, 447] width 467 height 24
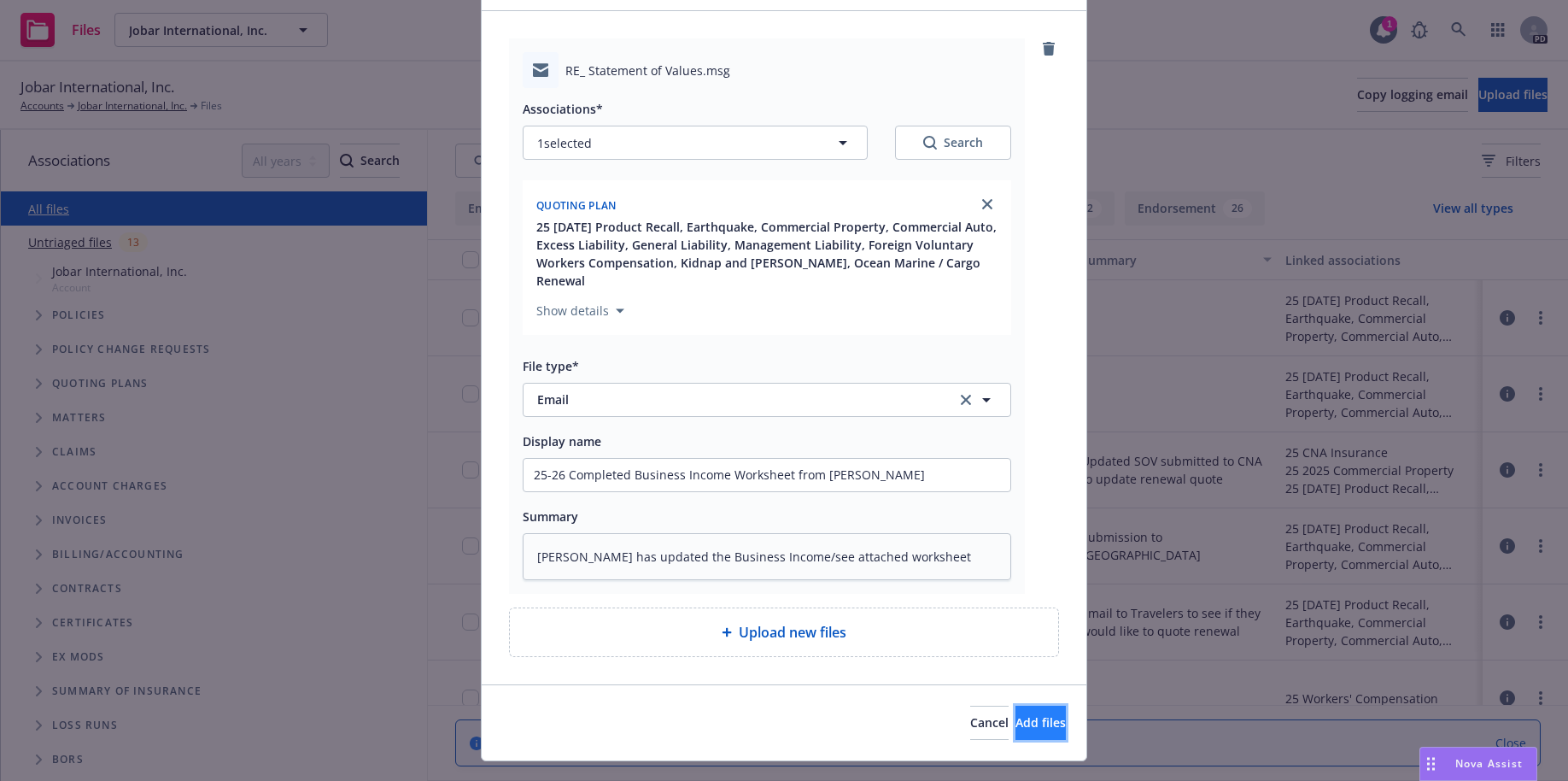
click at [1016, 714] on span "Add files" at bounding box center [1041, 722] width 51 height 16
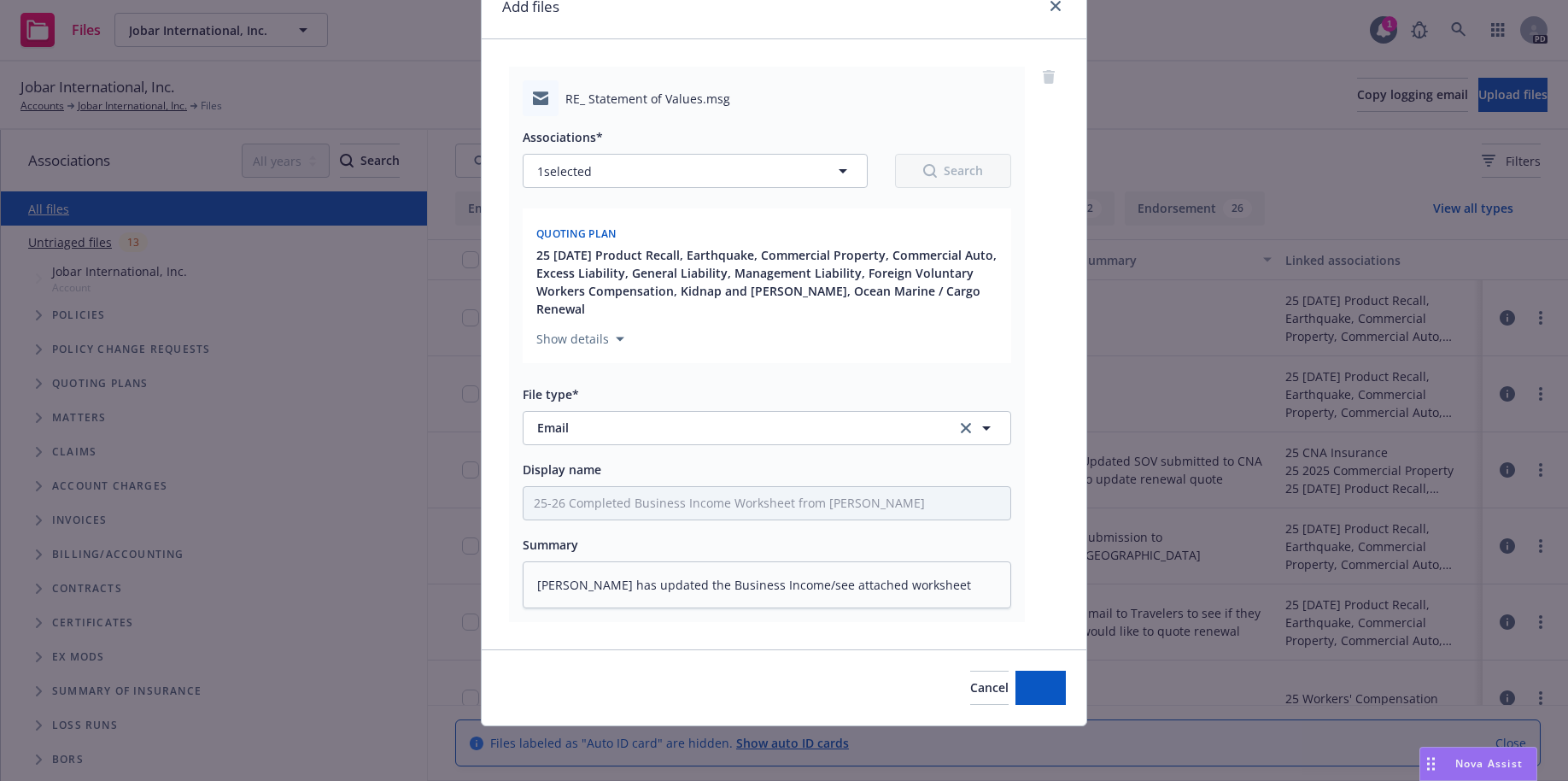
scroll to position [62, 0]
